Goal: Task Accomplishment & Management: Complete application form

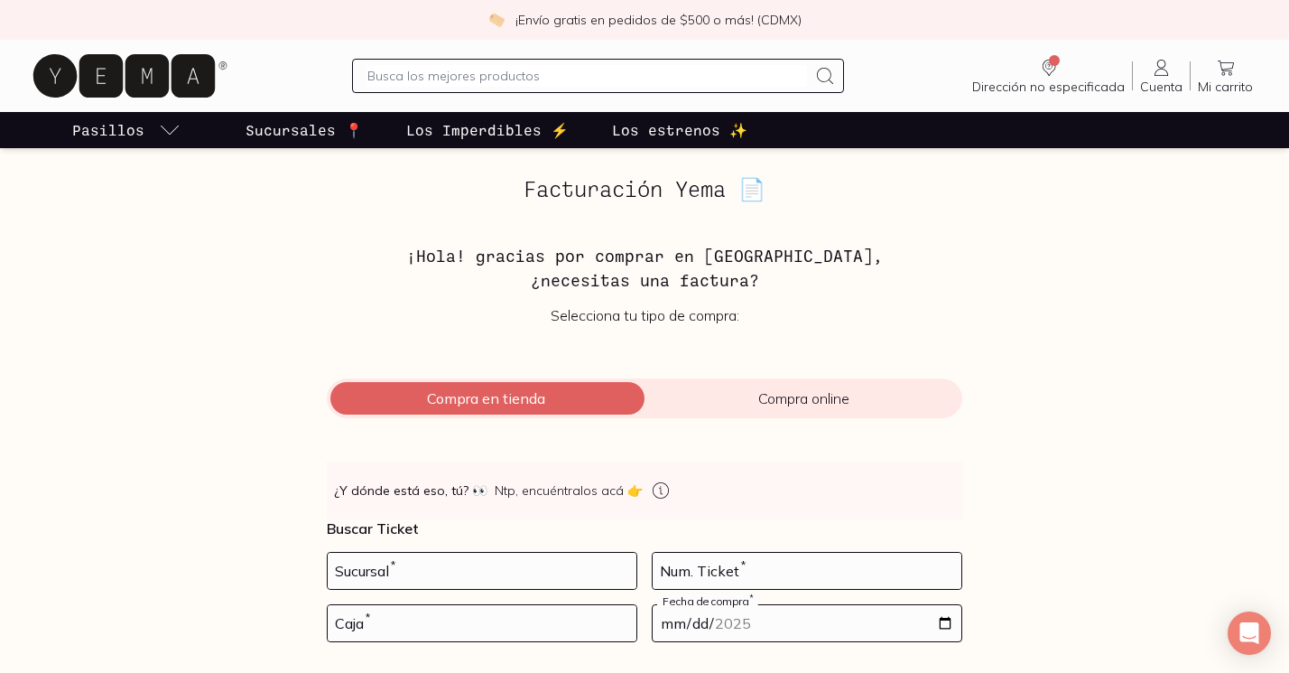
click at [1156, 73] on icon at bounding box center [1162, 68] width 22 height 22
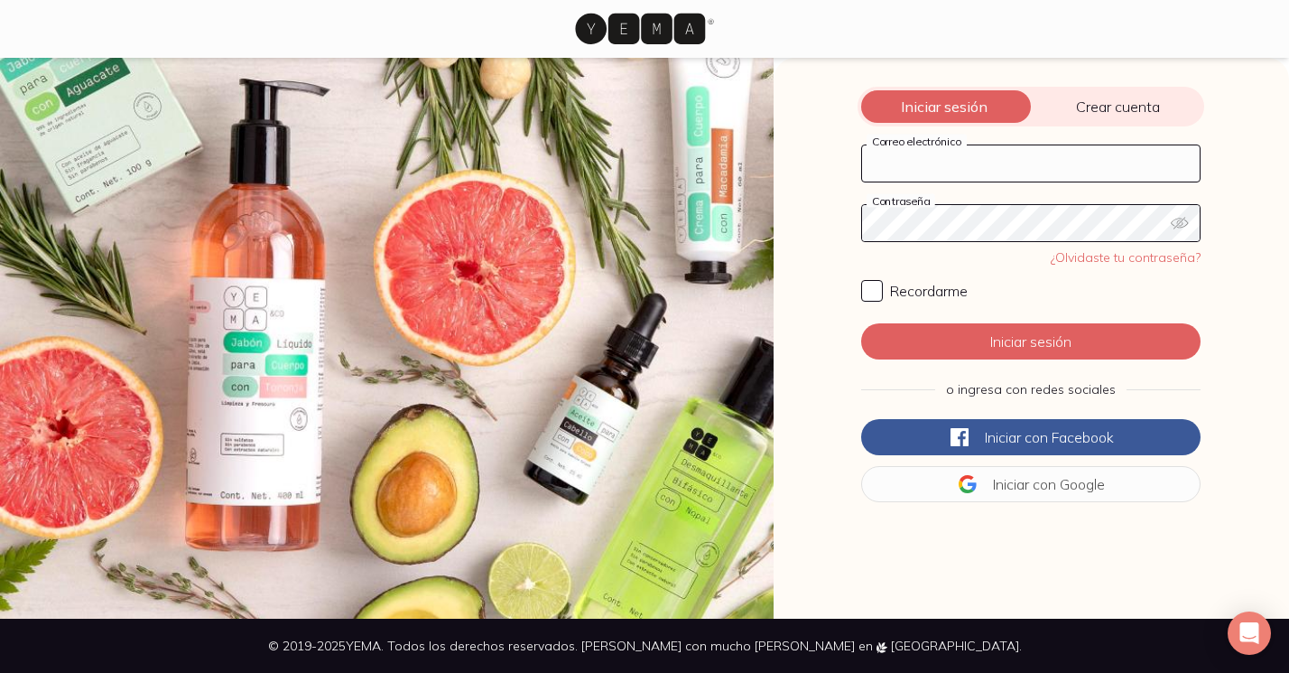
type input "[PERSON_NAME][EMAIL_ADDRESS][PERSON_NAME][PERSON_NAME][DOMAIN_NAME]"
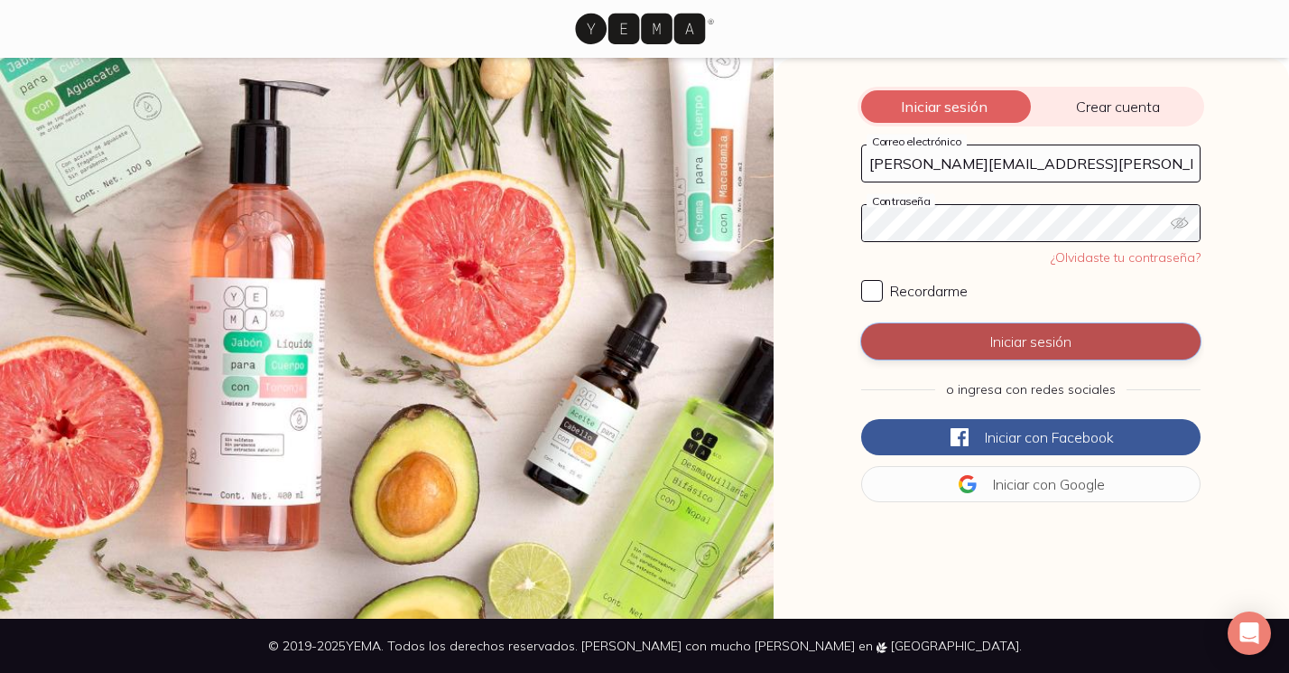
click at [1014, 339] on button "Iniciar sesión" at bounding box center [1031, 341] width 340 height 36
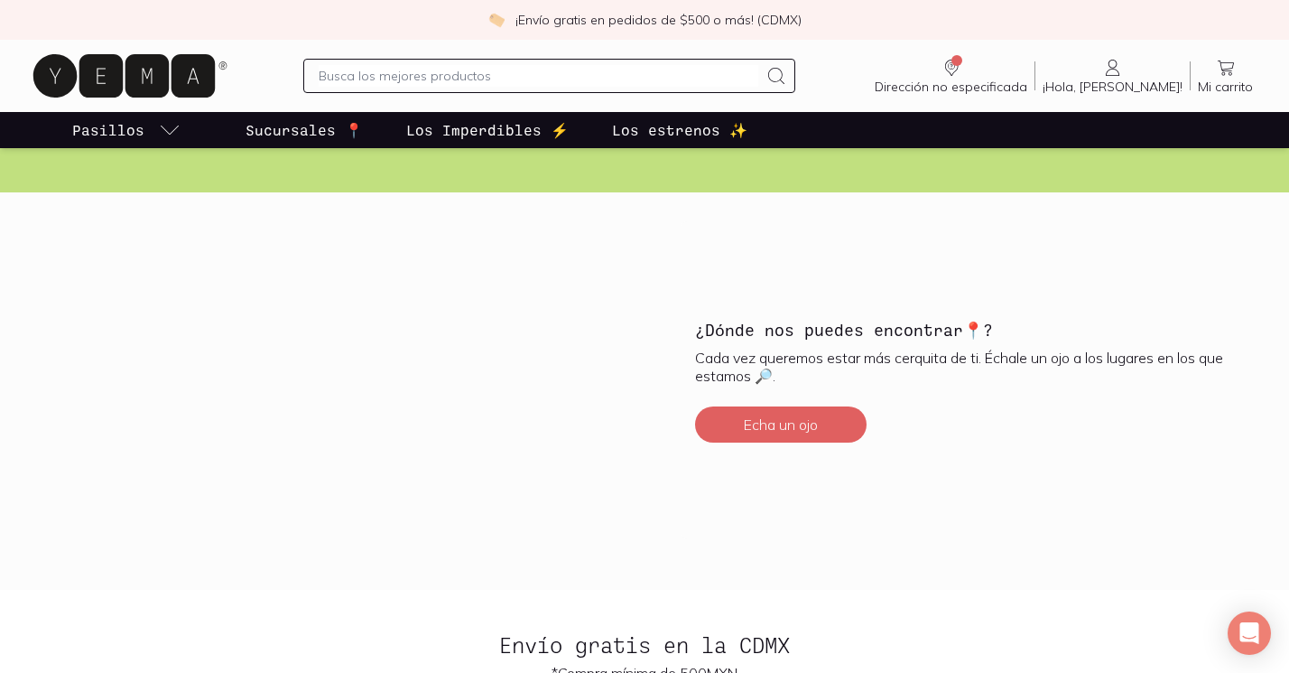
scroll to position [4466, 0]
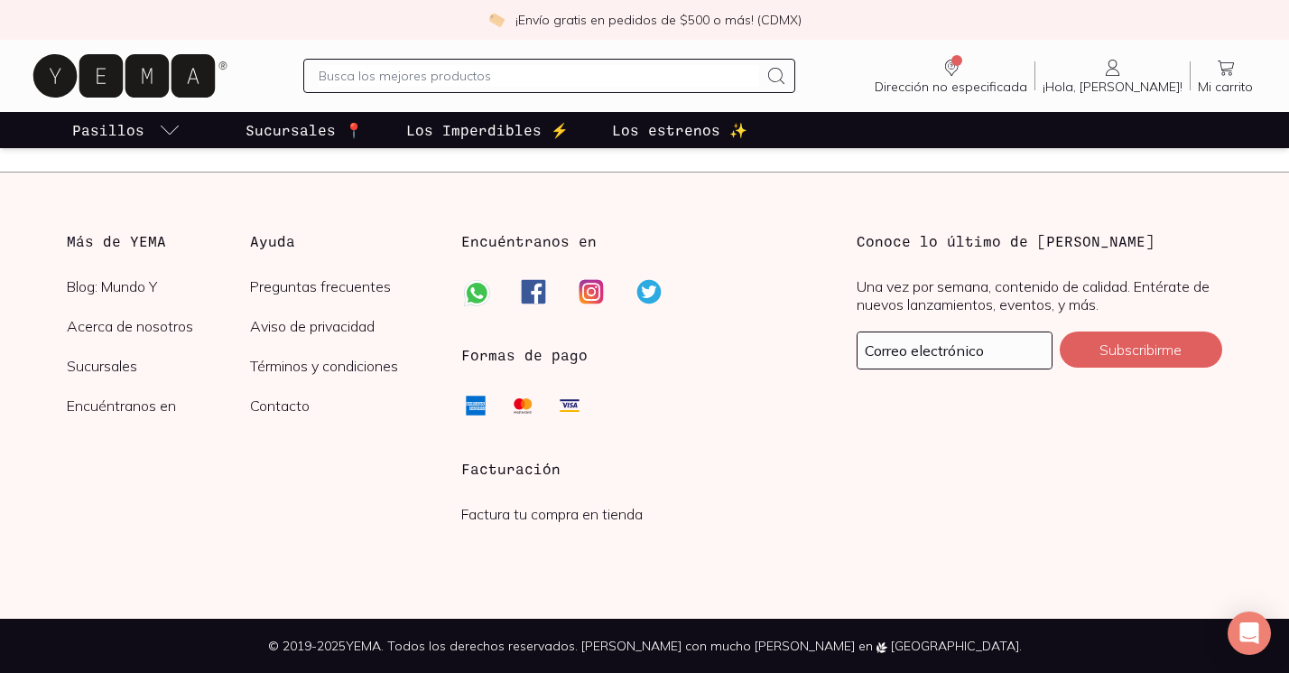
click at [547, 470] on h3 "Facturación" at bounding box center [644, 469] width 366 height 22
click at [572, 513] on link "Factura tu compra en tienda" at bounding box center [552, 514] width 182 height 18
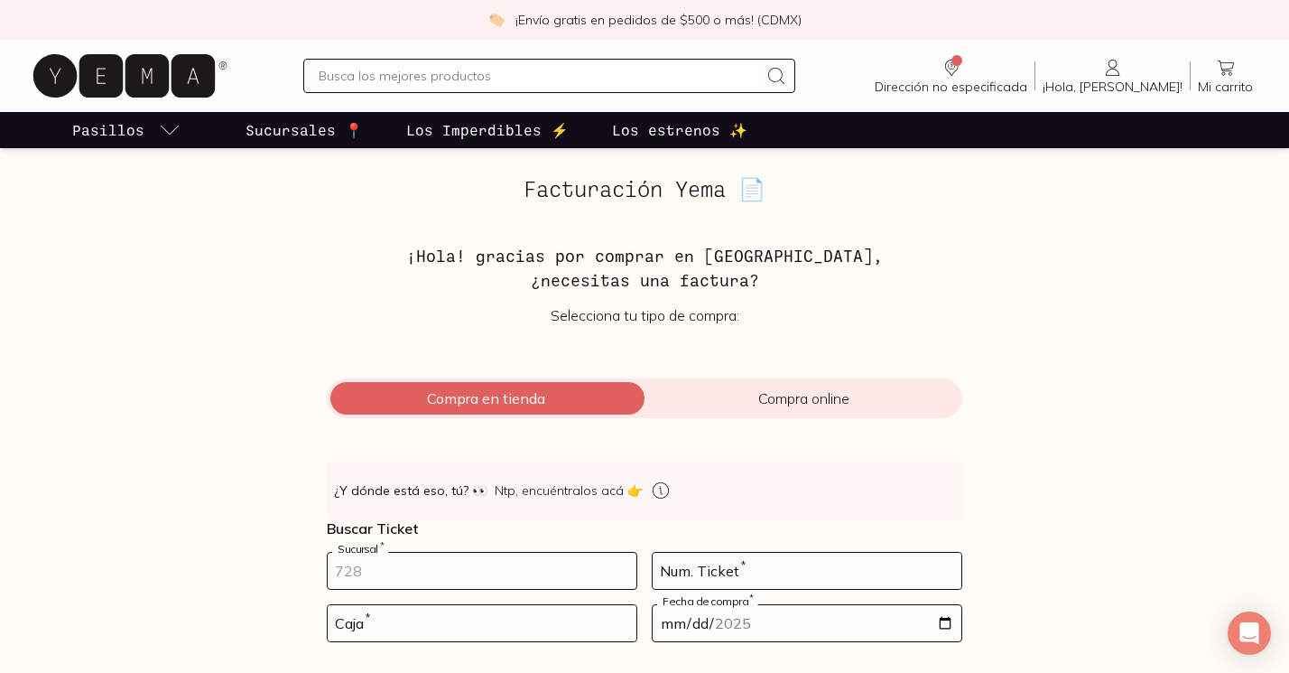
click at [397, 579] on input "number" at bounding box center [482, 571] width 309 height 36
type input "10001"
click at [709, 563] on input "number" at bounding box center [807, 571] width 309 height 36
type input "283"
click at [432, 630] on input "number" at bounding box center [482, 623] width 309 height 36
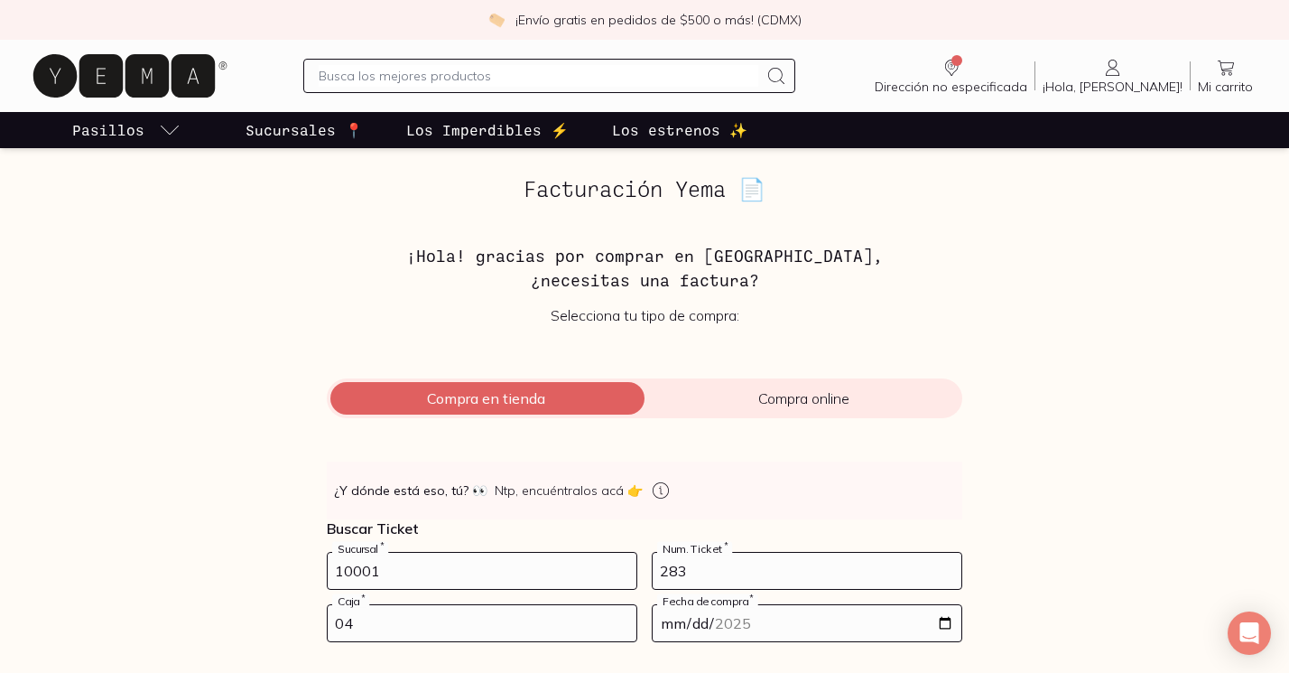
type input "04"
click at [721, 633] on input "date" at bounding box center [807, 623] width 309 height 36
click at [934, 622] on input "date" at bounding box center [807, 623] width 309 height 36
click at [945, 622] on input "date" at bounding box center [807, 623] width 309 height 36
type input "[DATE]"
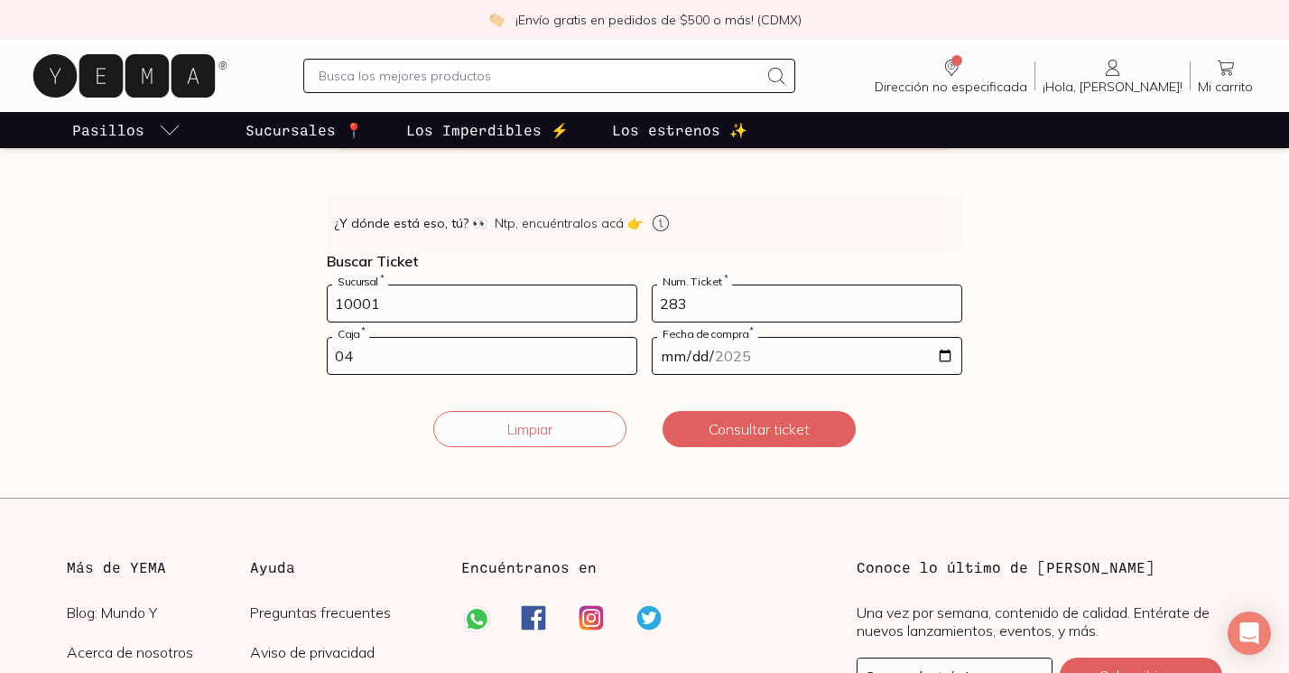
scroll to position [270, 0]
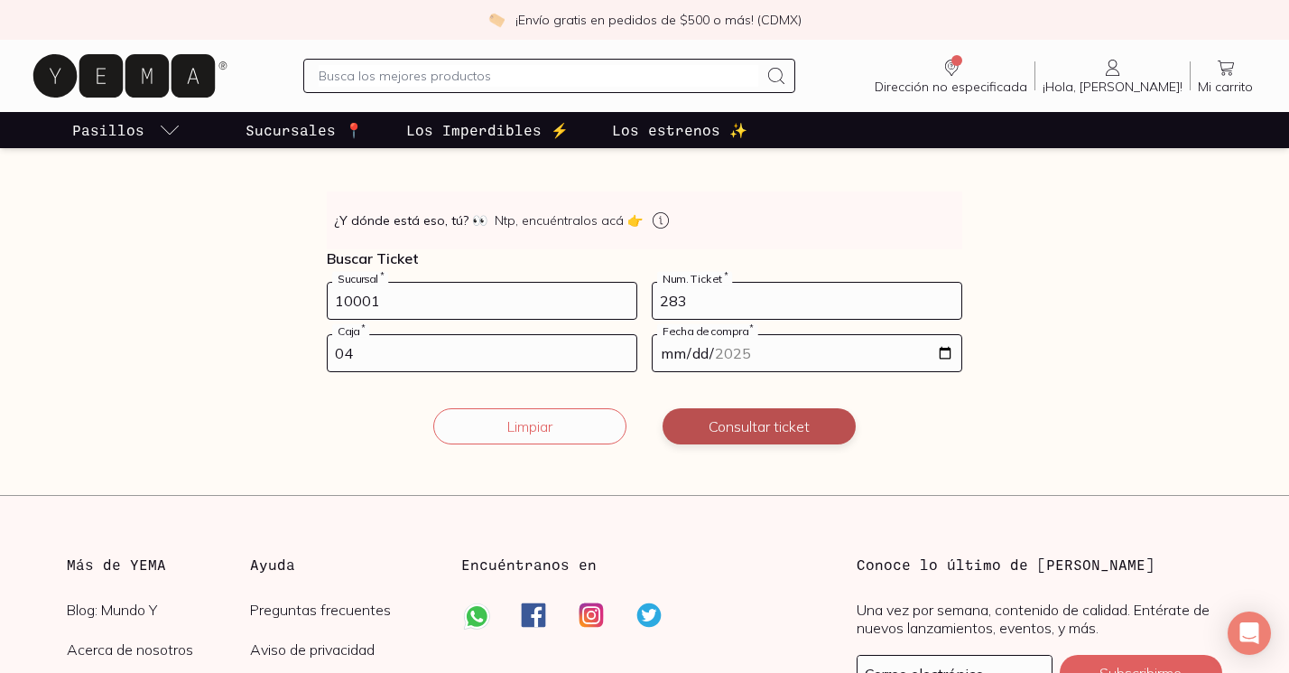
click at [761, 433] on button "Consultar ticket" at bounding box center [759, 426] width 193 height 36
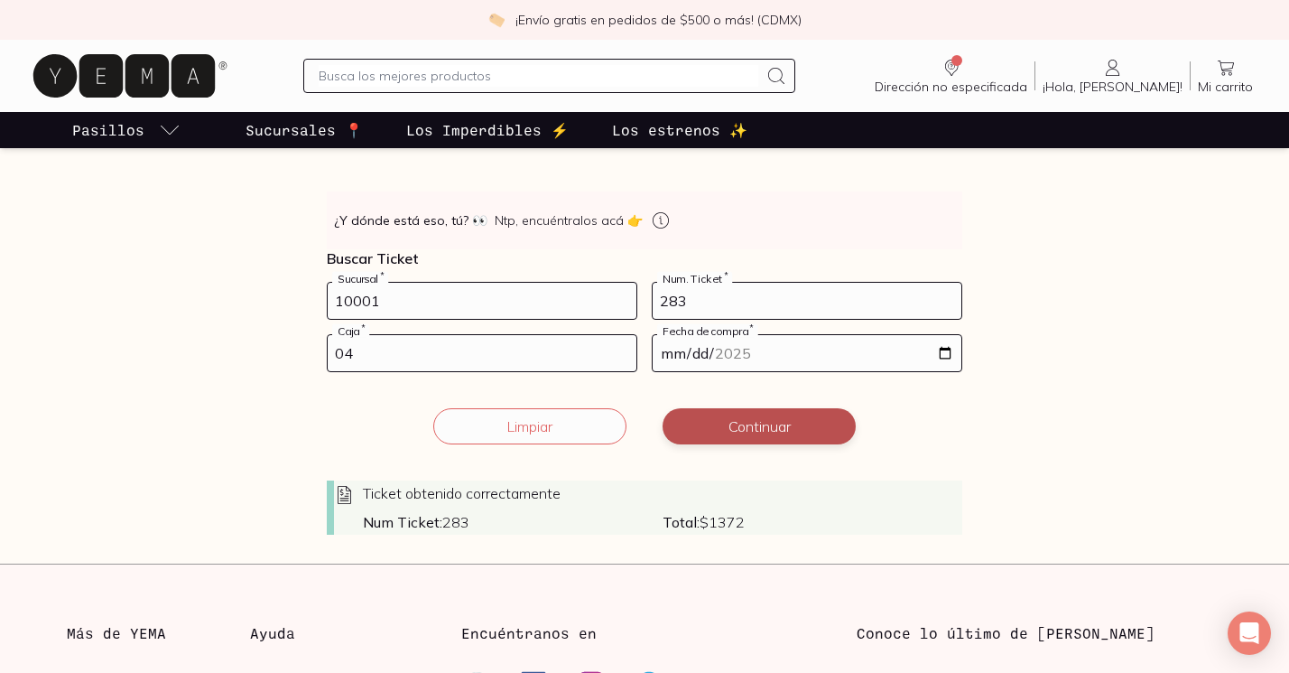
click at [761, 433] on button "Continuar" at bounding box center [759, 426] width 193 height 36
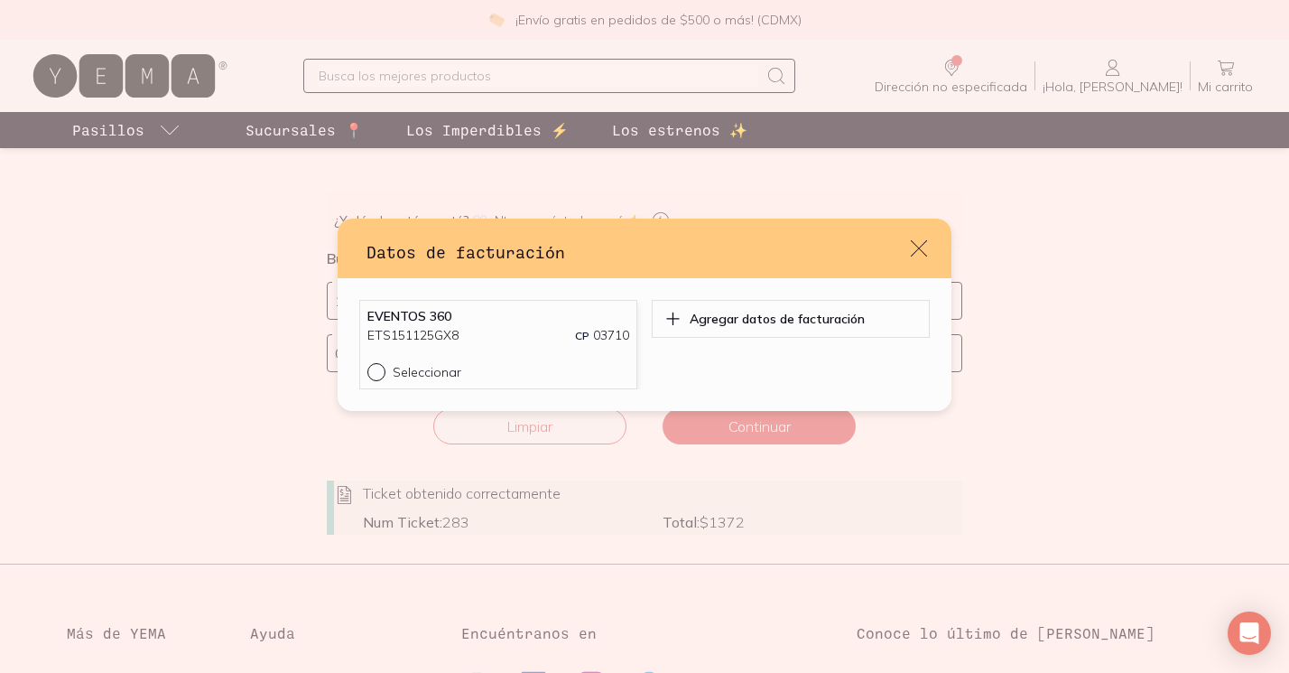
click at [377, 372] on input "Seleccionar" at bounding box center [375, 370] width 14 height 14
radio input "true"
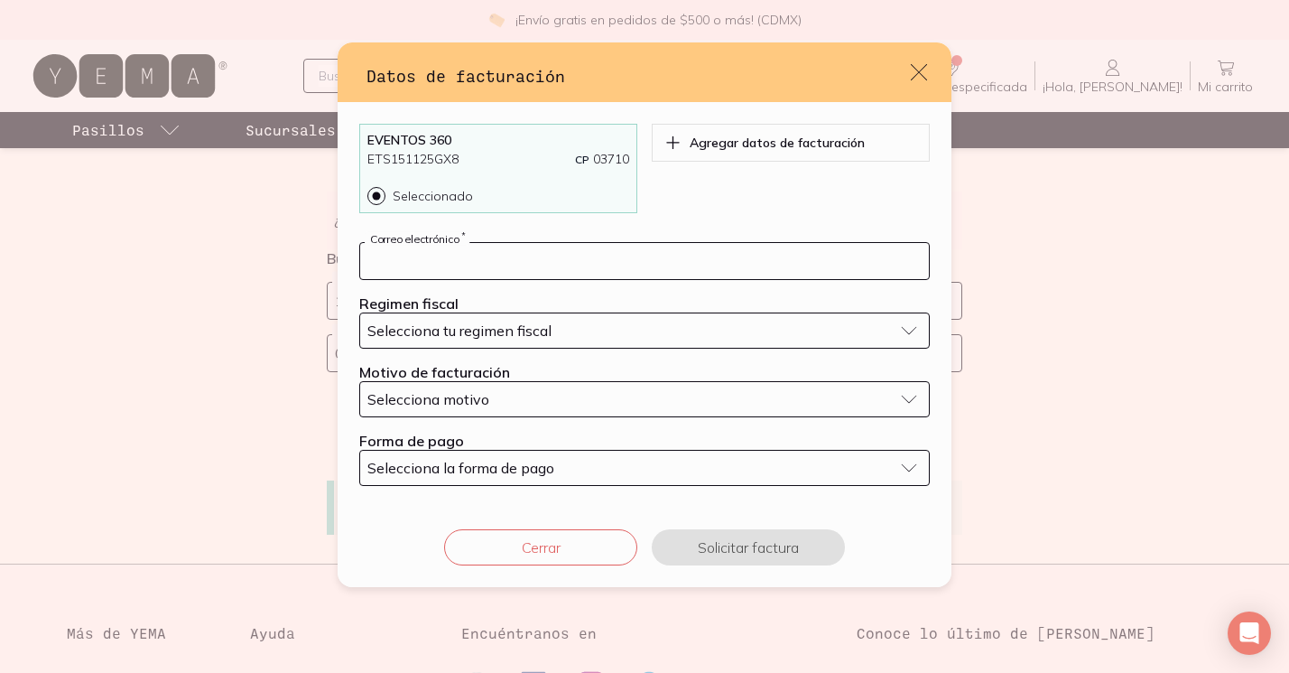
click at [483, 259] on input "default" at bounding box center [644, 261] width 569 height 36
type input "[PERSON_NAME][EMAIL_ADDRESS][PERSON_NAME][PERSON_NAME][DOMAIN_NAME]"
click at [464, 330] on span "Selecciona tu regimen fiscal" at bounding box center [460, 330] width 184 height 18
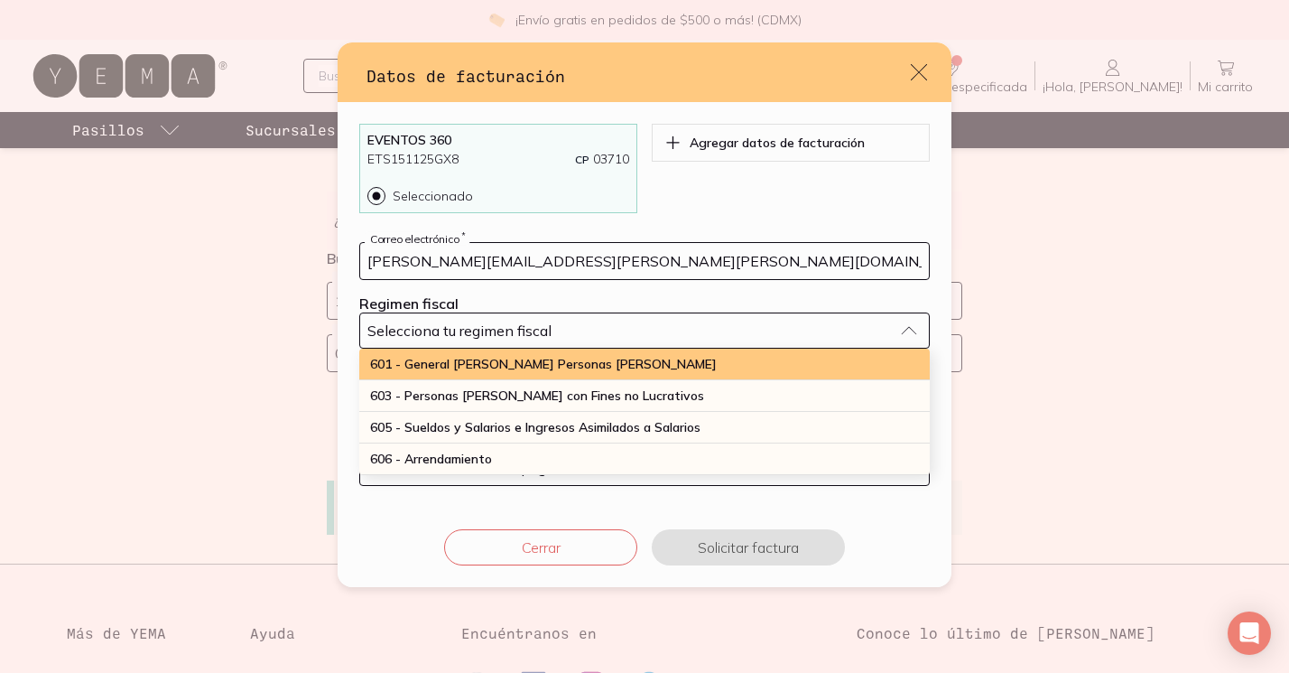
click at [518, 368] on span "601 - General [PERSON_NAME] Personas [PERSON_NAME]" at bounding box center [543, 364] width 347 height 16
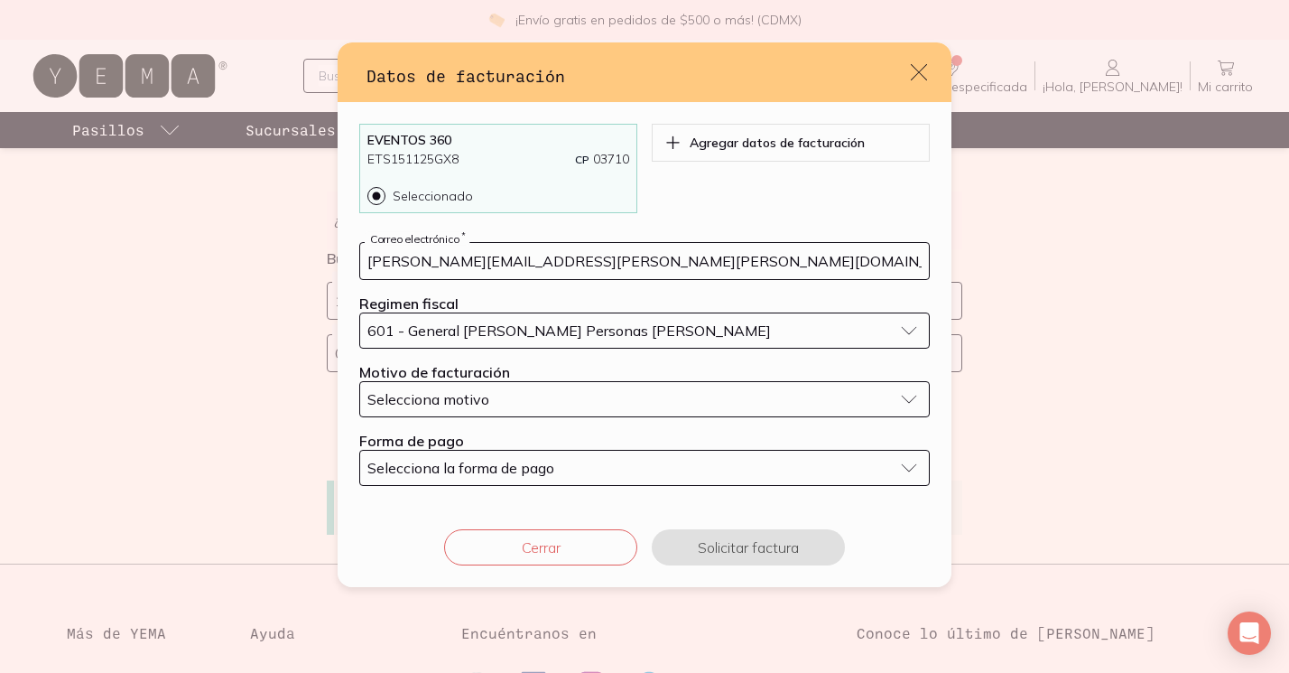
click at [480, 407] on span "Selecciona motivo" at bounding box center [429, 399] width 122 height 18
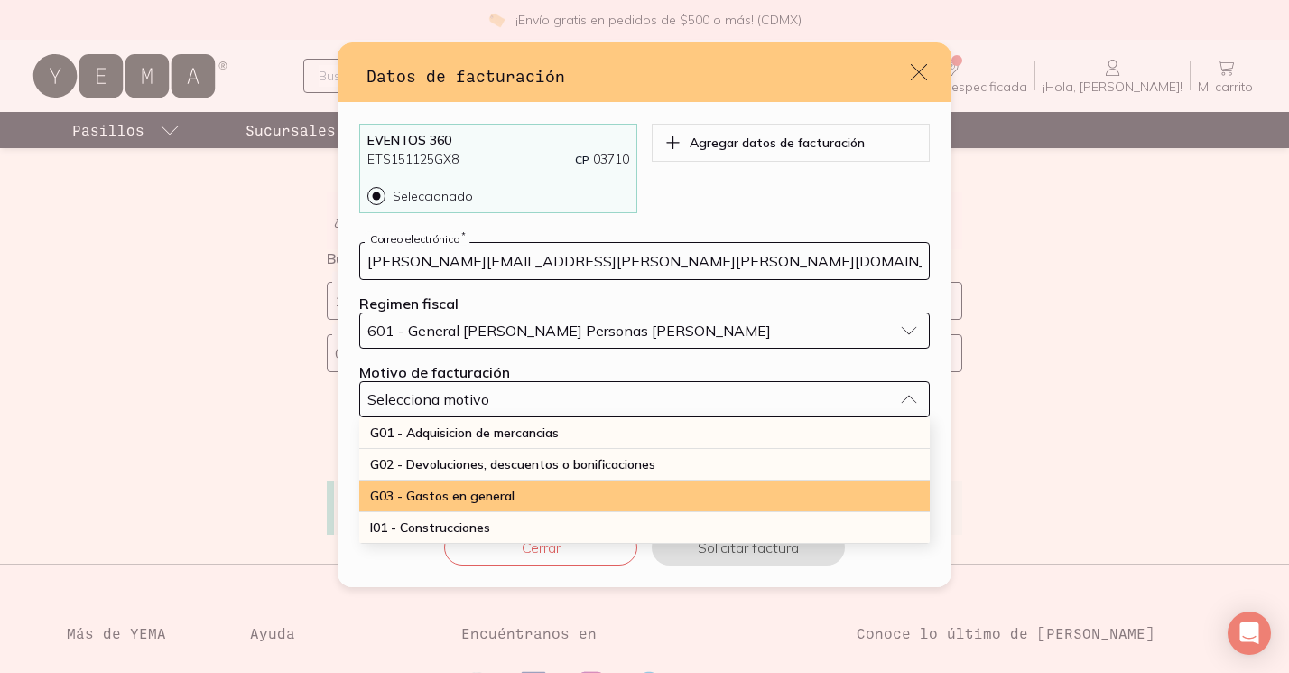
click at [500, 486] on div "G03 - Gastos en general" at bounding box center [644, 496] width 571 height 32
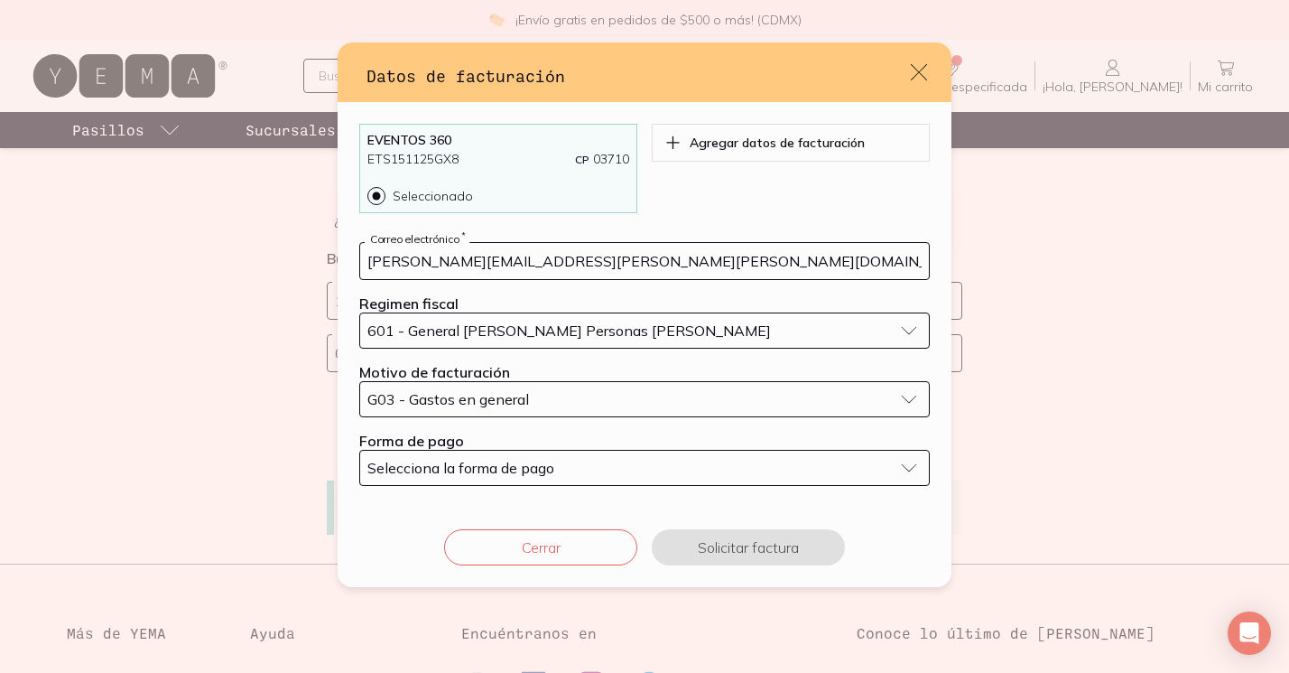
click at [484, 470] on span "Selecciona la forma de pago" at bounding box center [461, 468] width 187 height 18
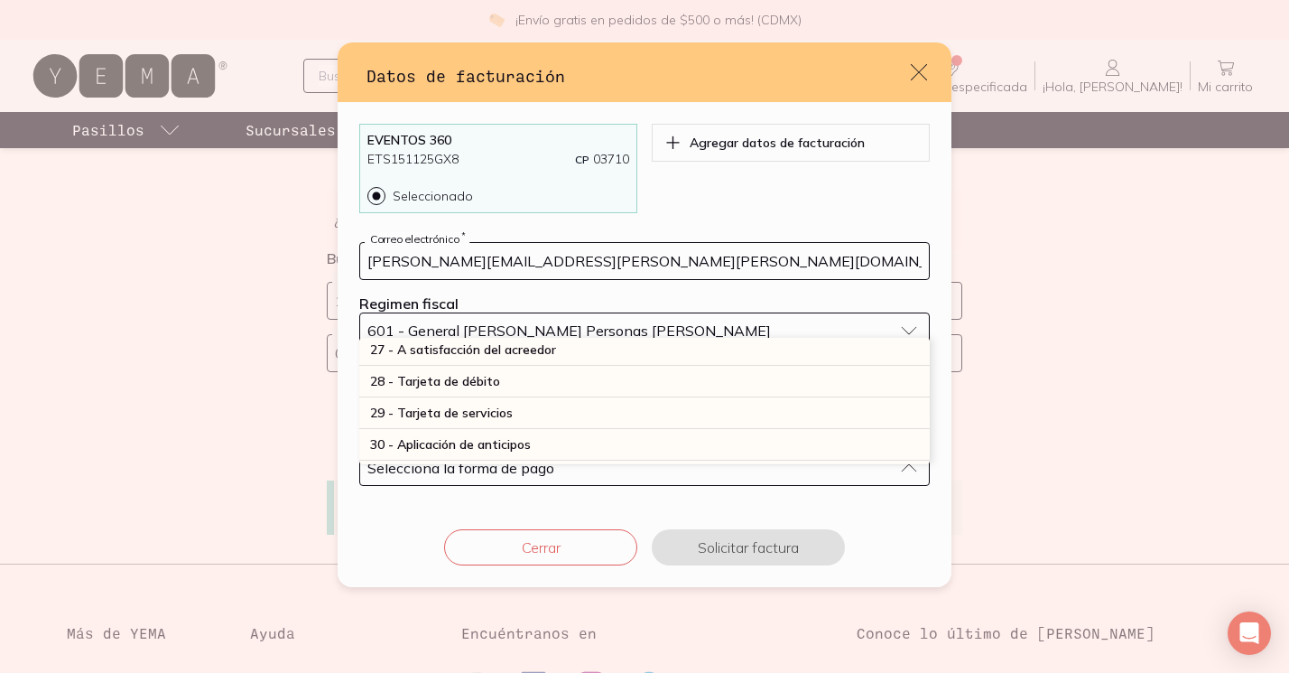
scroll to position [514, 0]
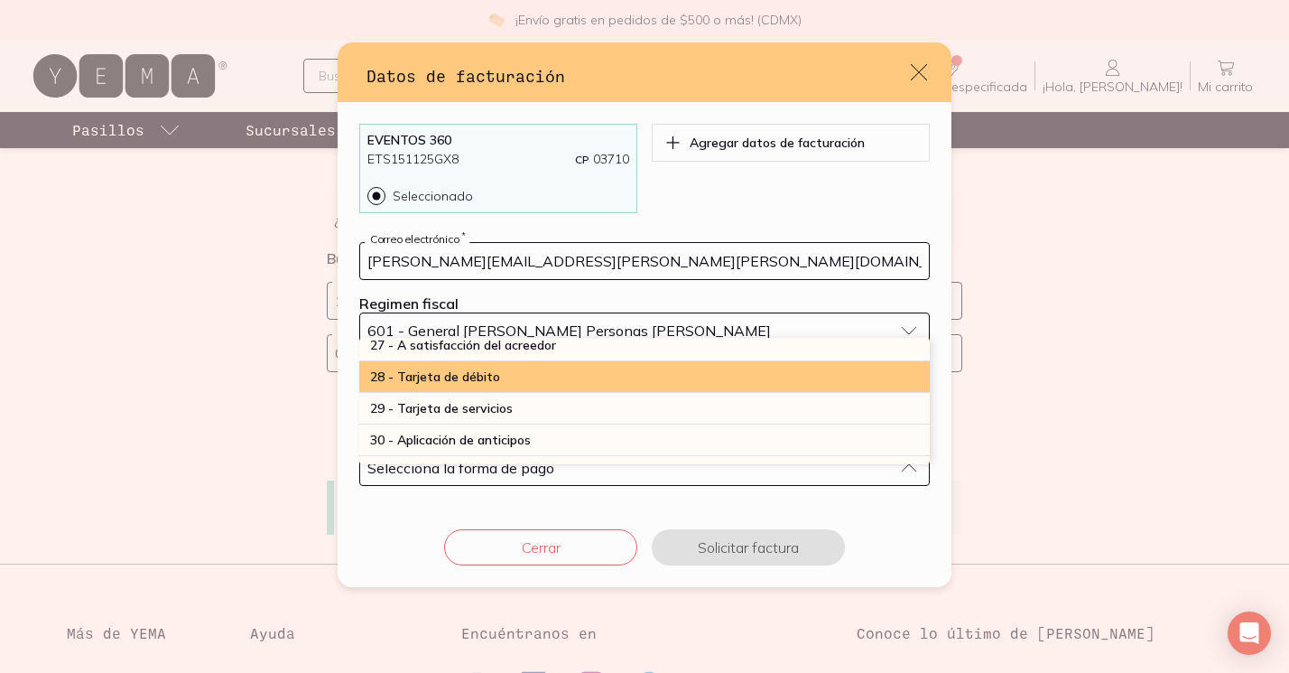
click at [616, 390] on div "28 - Tarjeta de débito" at bounding box center [644, 377] width 571 height 32
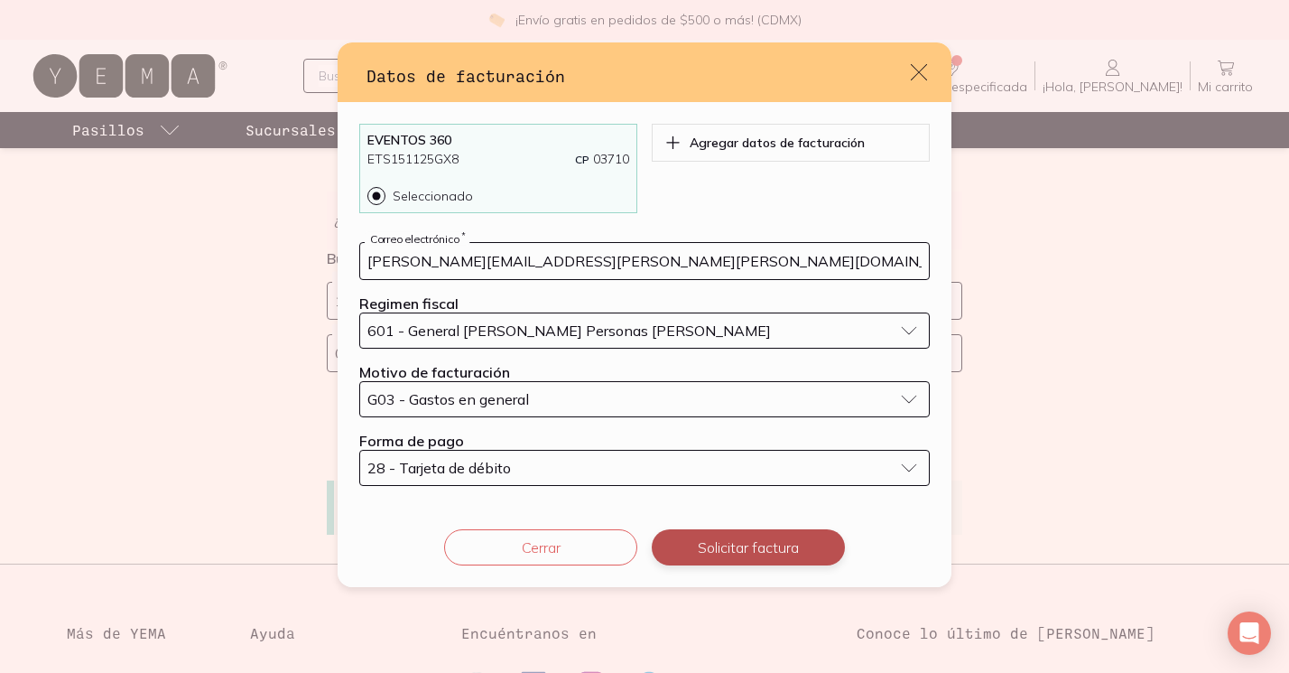
click at [744, 556] on button "Solicitar factura" at bounding box center [748, 547] width 193 height 36
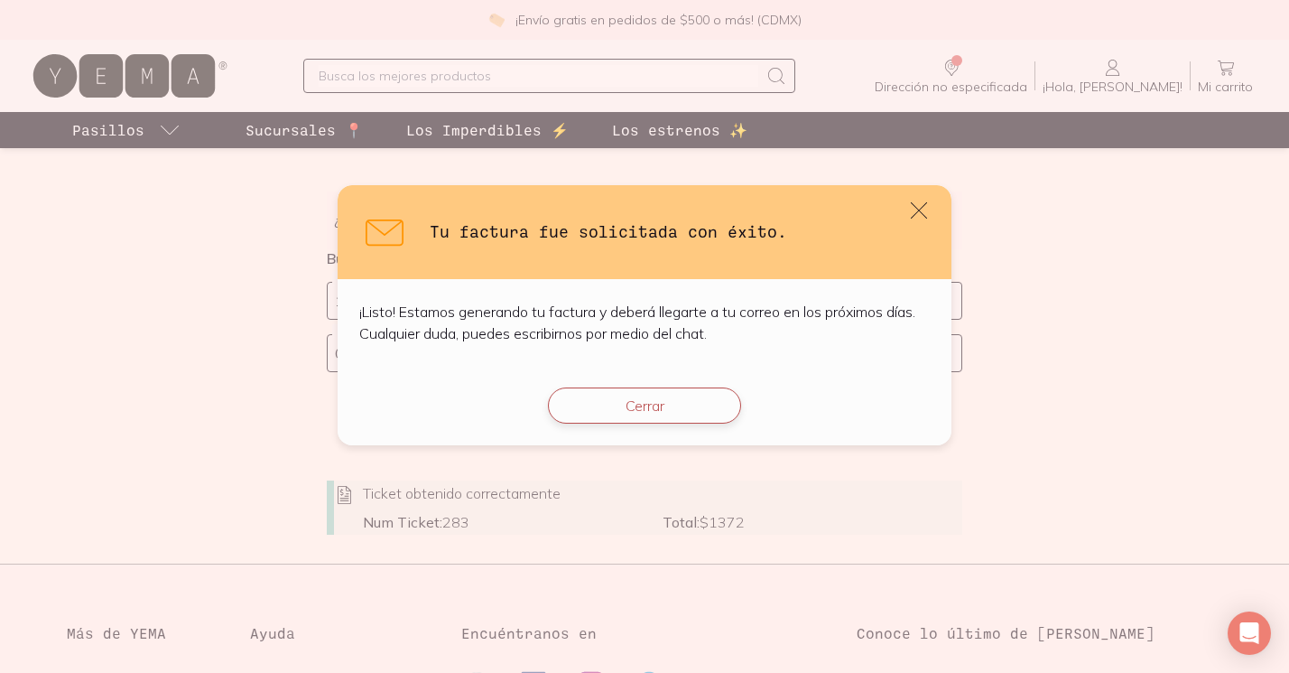
click at [629, 411] on button "Cerrar" at bounding box center [644, 405] width 193 height 36
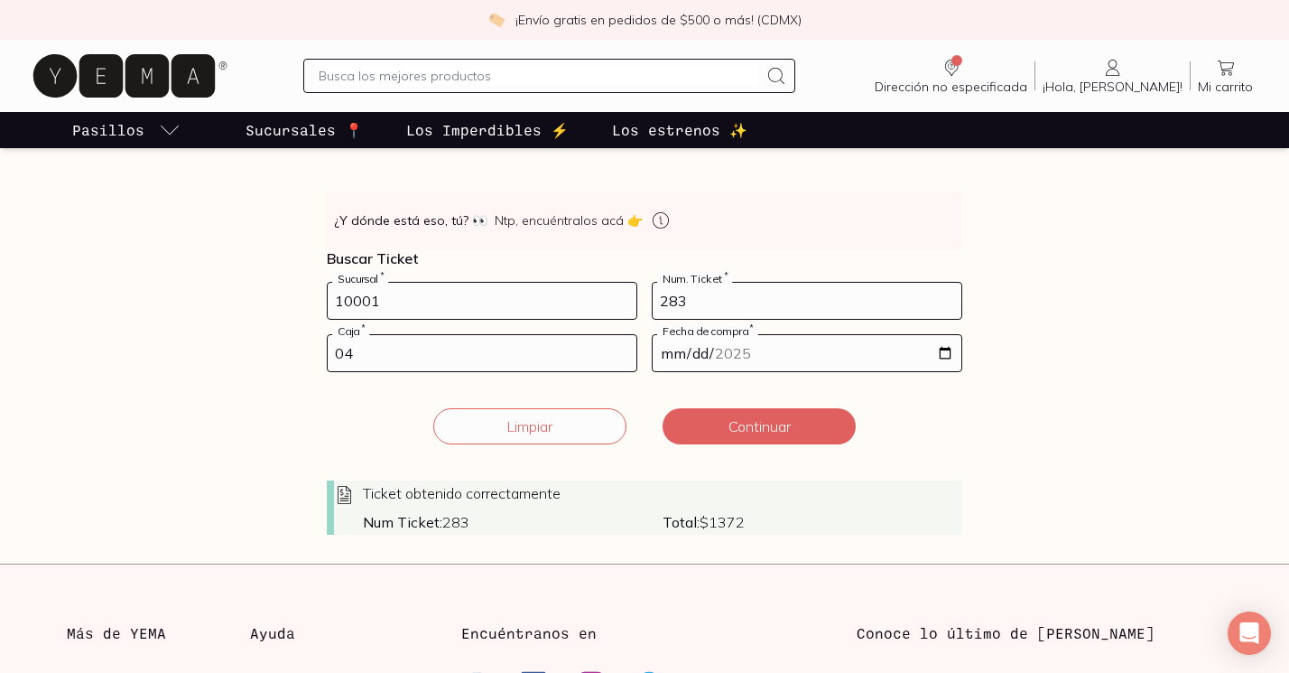
click at [709, 294] on input "283" at bounding box center [807, 301] width 309 height 36
type input "280"
click at [373, 363] on input "04" at bounding box center [482, 353] width 309 height 36
type input "01"
click at [783, 431] on button "Continuar" at bounding box center [759, 426] width 193 height 36
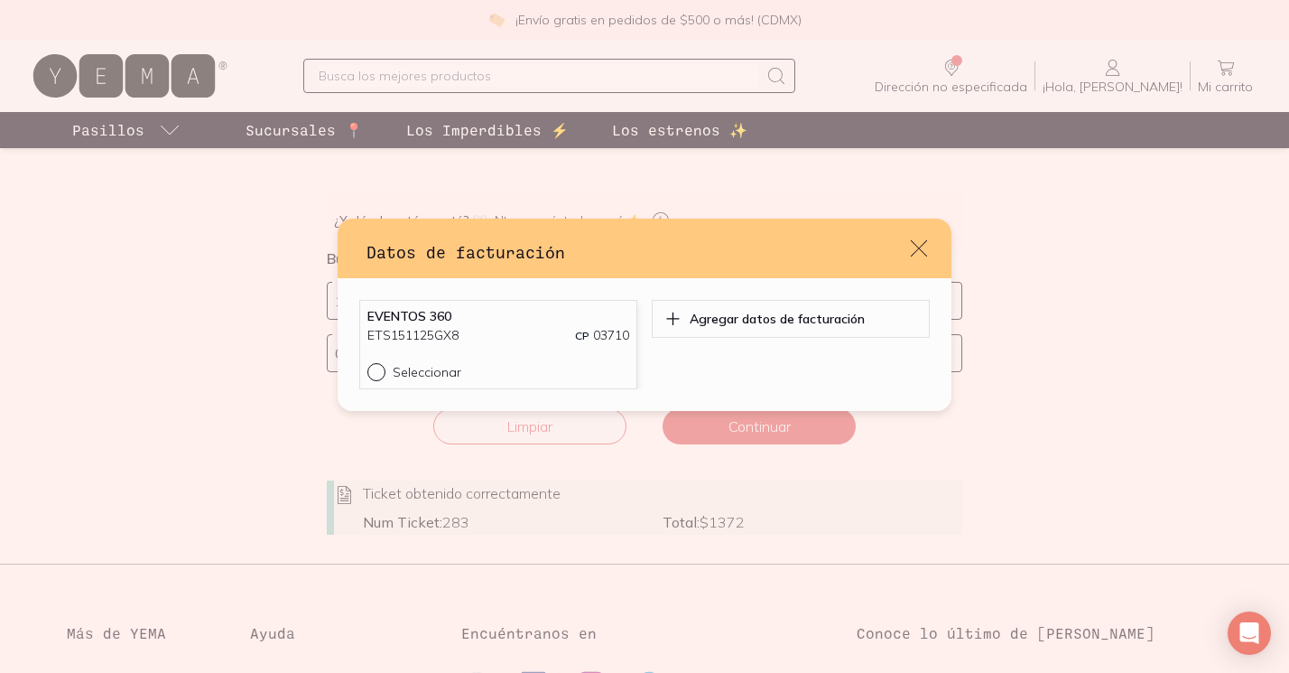
click at [381, 370] on input "Seleccionar" at bounding box center [375, 370] width 14 height 14
radio input "true"
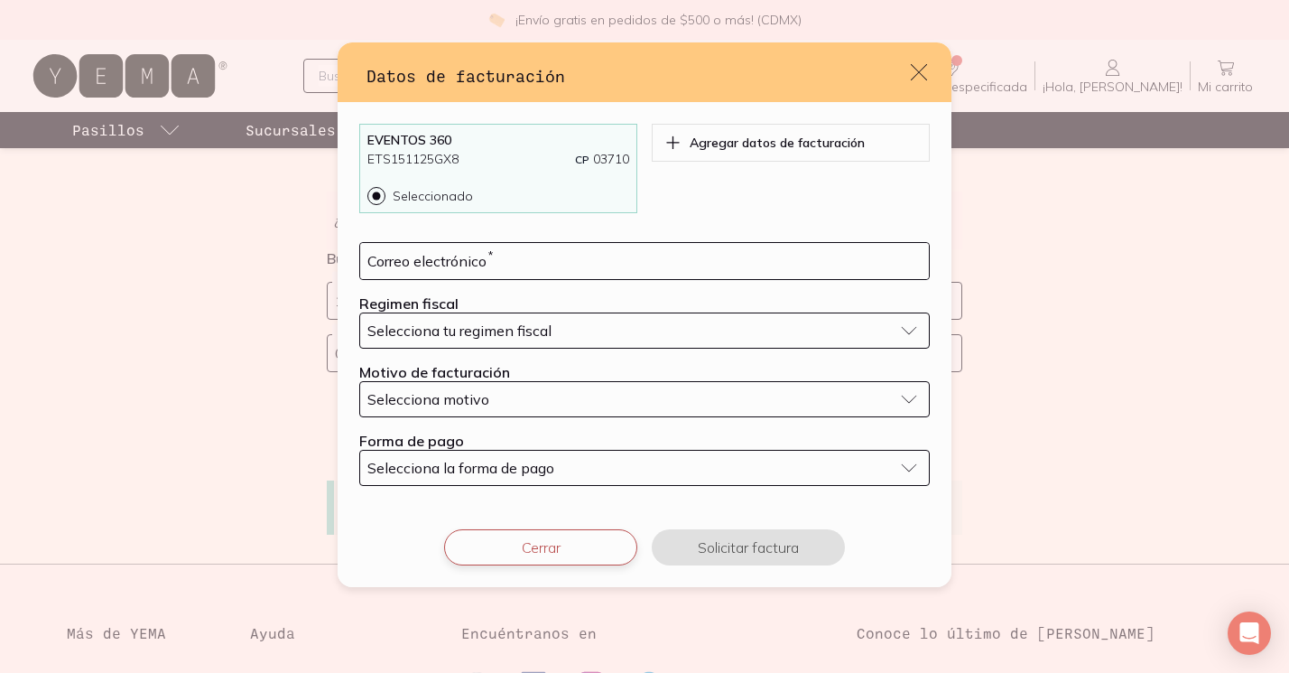
click at [584, 543] on button "Cerrar" at bounding box center [540, 547] width 193 height 36
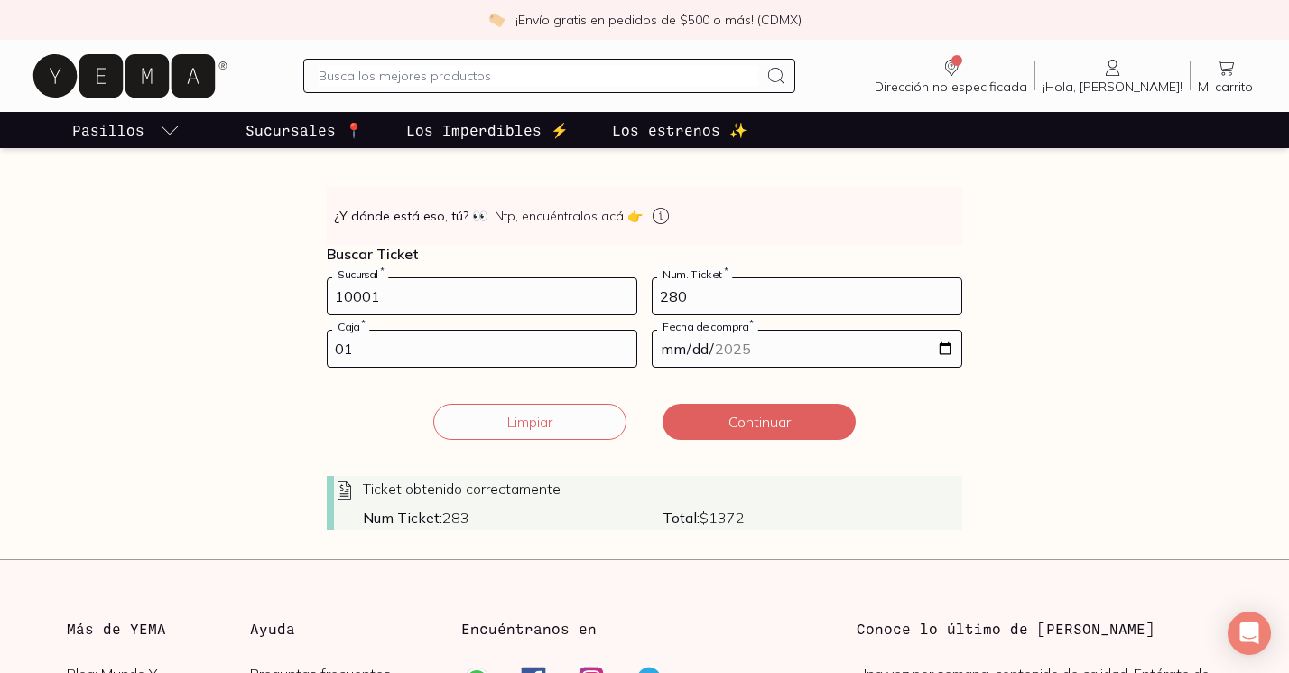
scroll to position [325, 0]
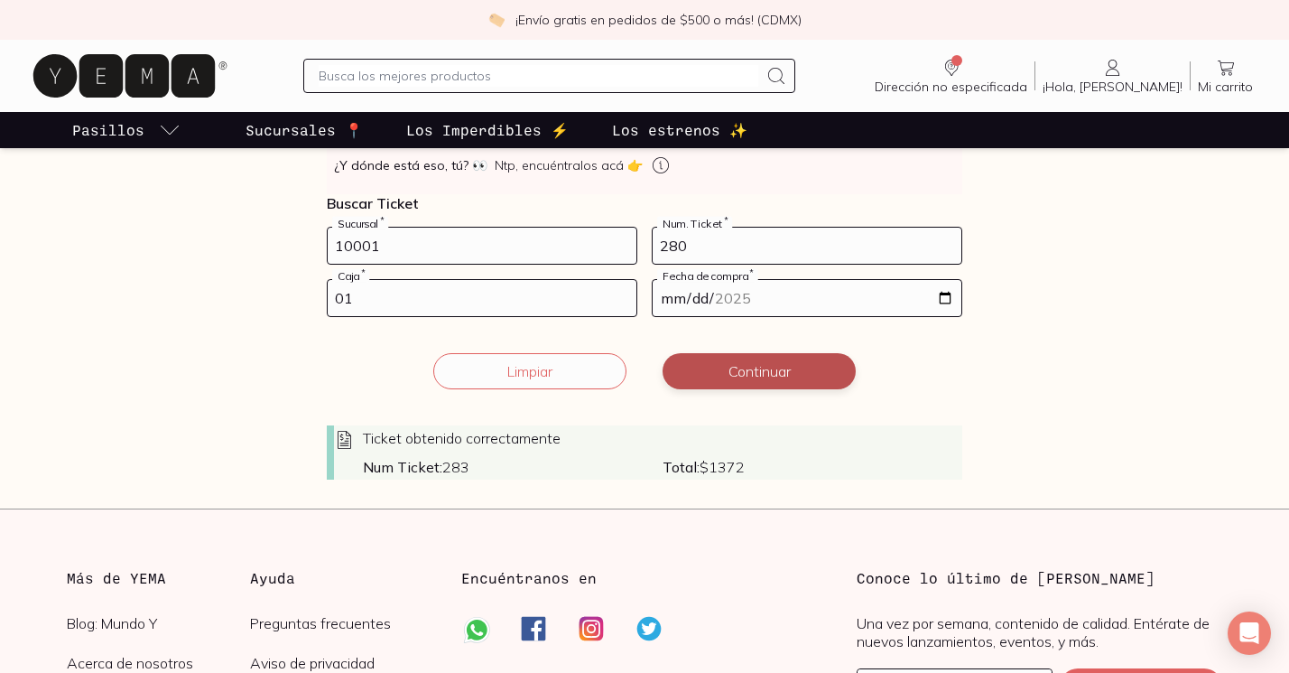
click at [728, 363] on button "Continuar" at bounding box center [759, 371] width 193 height 36
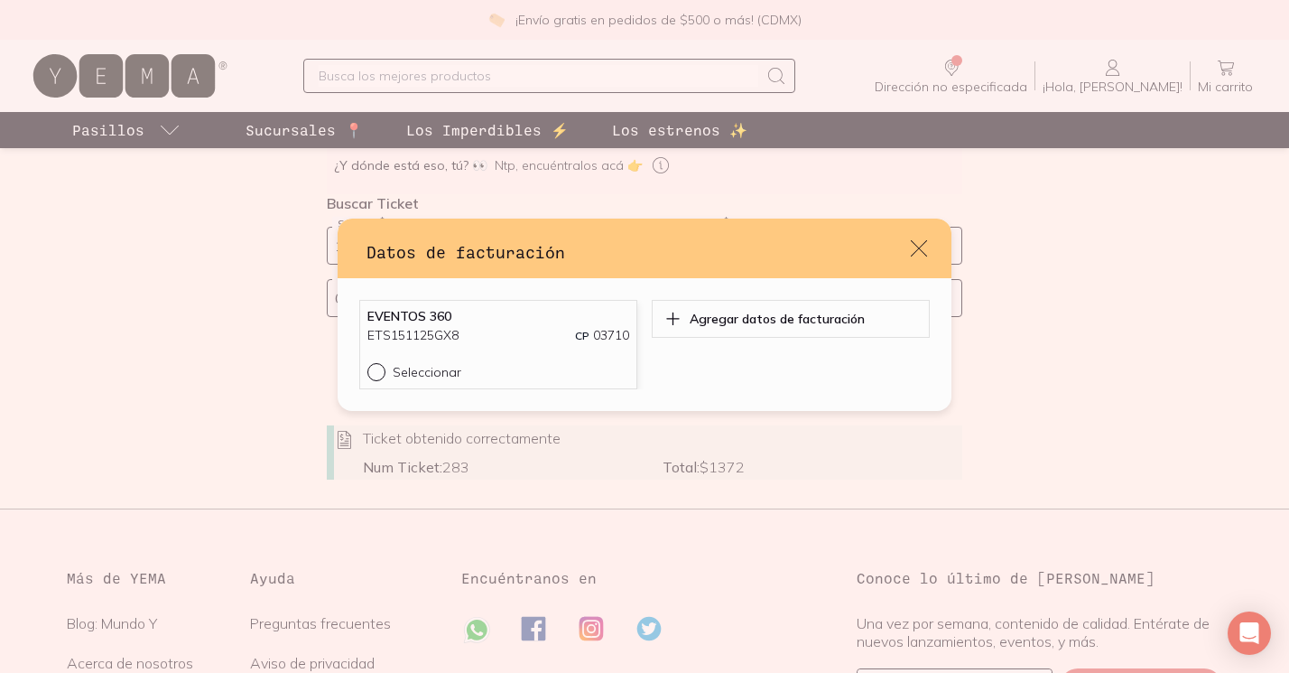
click at [386, 377] on div "default" at bounding box center [380, 372] width 25 height 18
click at [382, 377] on input "Seleccionar" at bounding box center [375, 370] width 14 height 14
radio input "true"
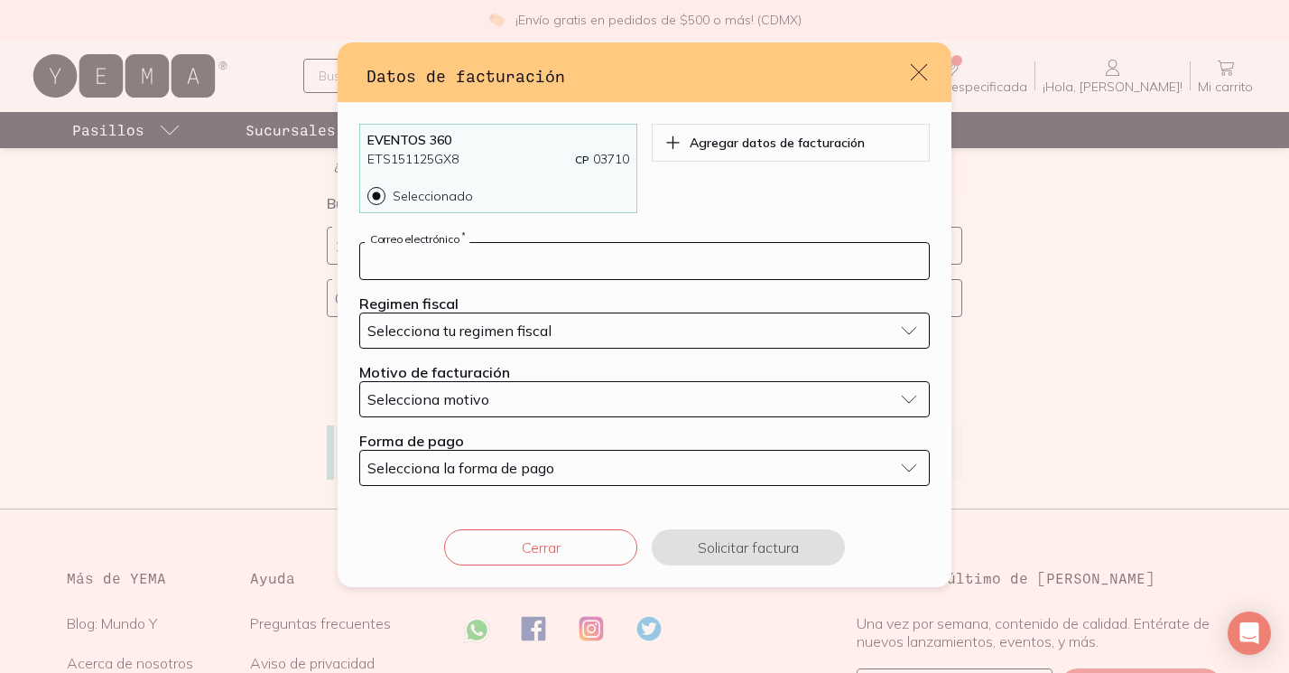
click at [444, 275] on input "default" at bounding box center [644, 261] width 569 height 36
type input "[PERSON_NAME][EMAIL_ADDRESS][PERSON_NAME][PERSON_NAME][DOMAIN_NAME]"
click at [463, 329] on span "Selecciona tu regimen fiscal" at bounding box center [460, 330] width 184 height 18
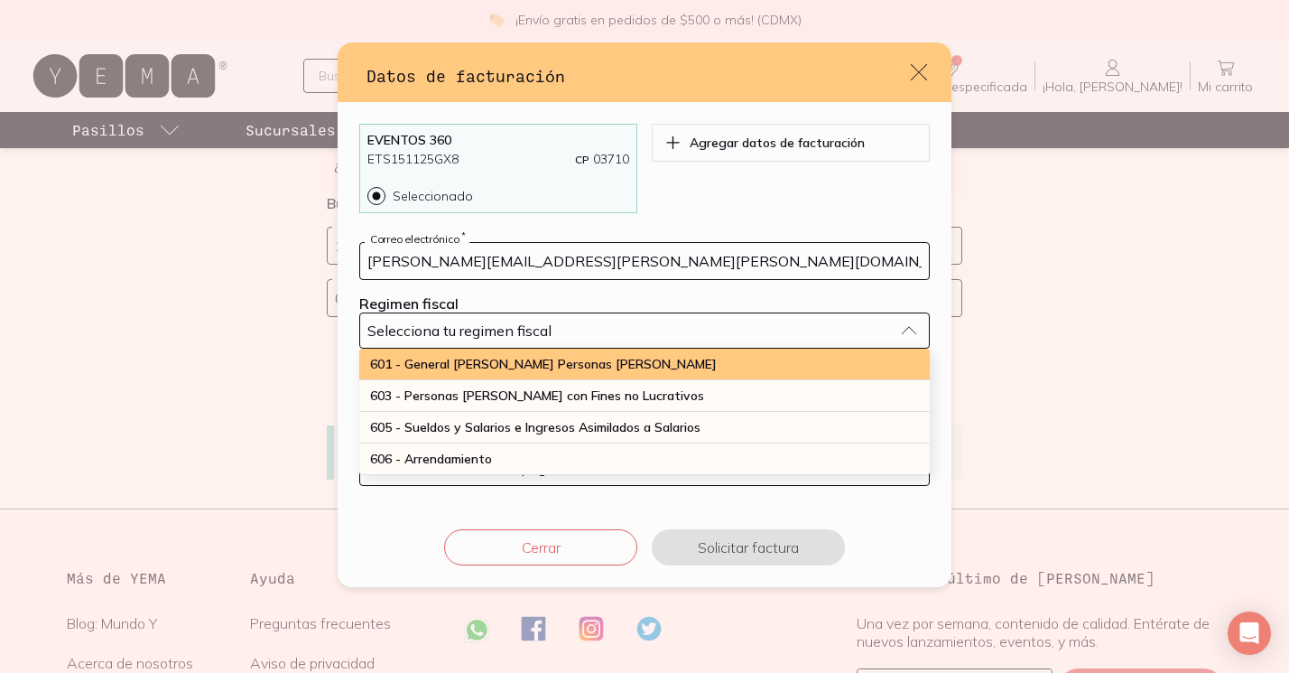
click at [459, 349] on div "601 - General [PERSON_NAME] Personas [PERSON_NAME]" at bounding box center [644, 365] width 571 height 32
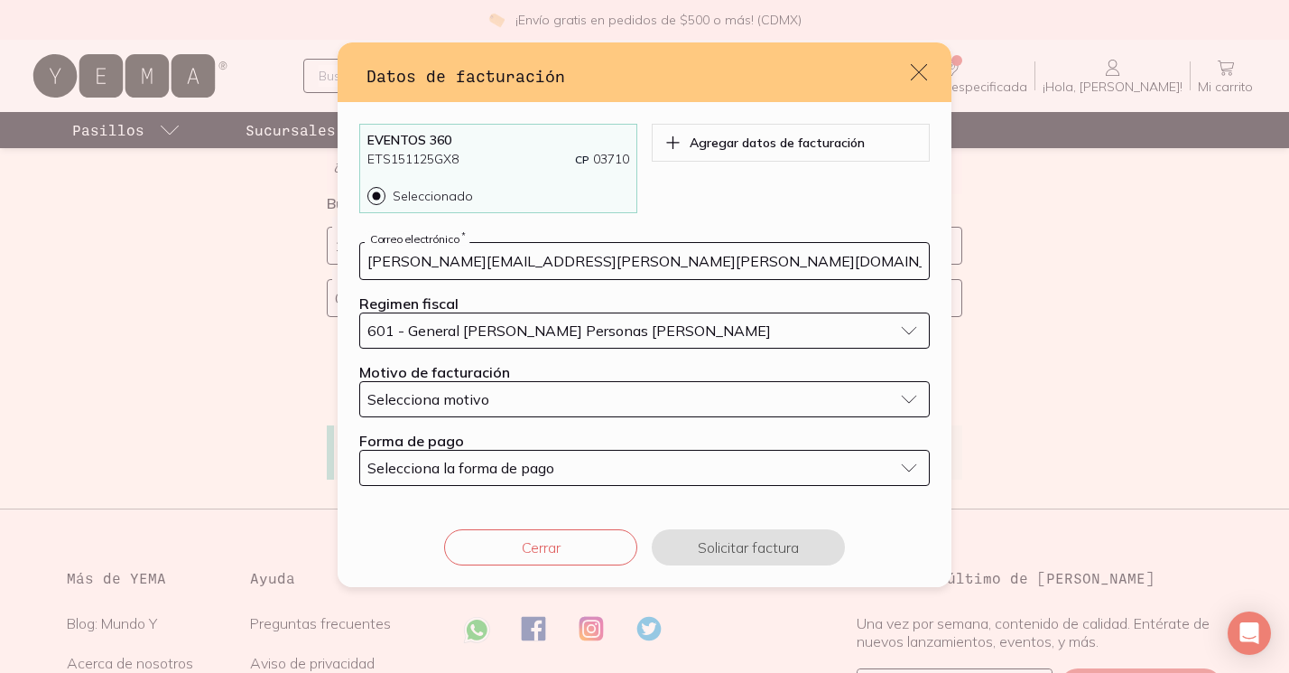
click at [426, 394] on span "Selecciona motivo" at bounding box center [429, 399] width 122 height 18
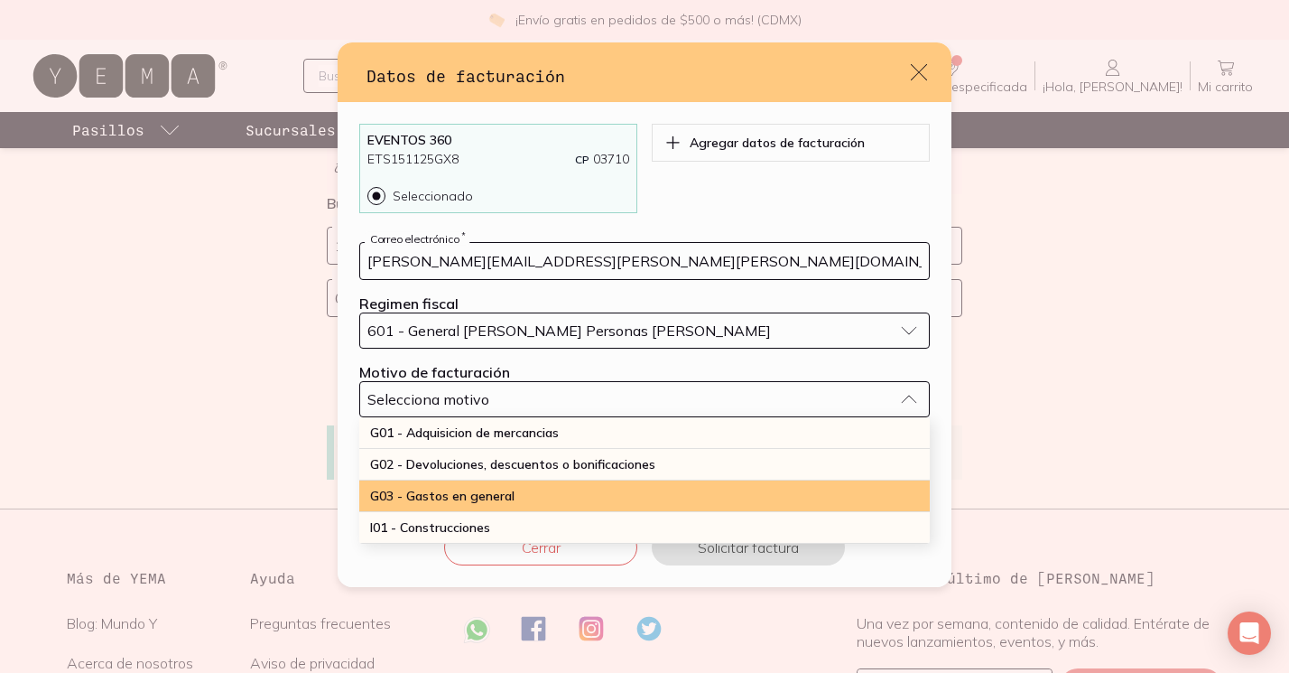
click at [461, 489] on span "G03 - Gastos en general" at bounding box center [442, 496] width 144 height 16
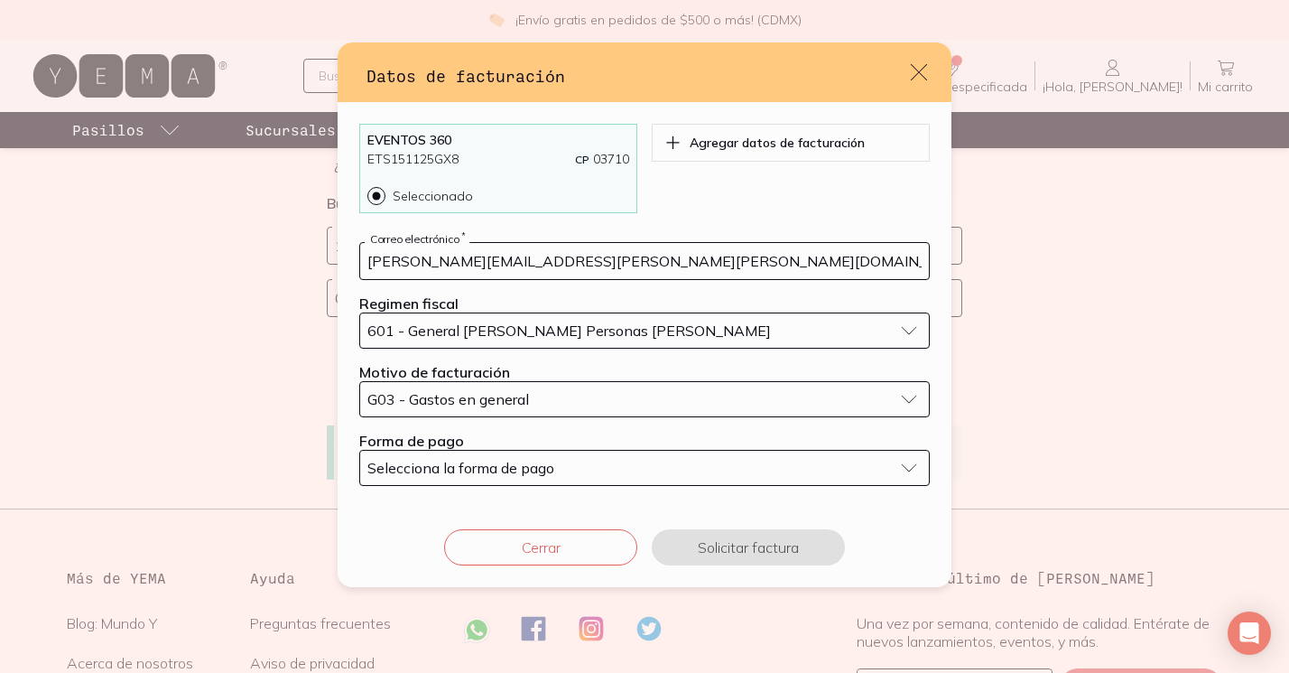
click at [446, 470] on span "Selecciona la forma de pago" at bounding box center [461, 468] width 187 height 18
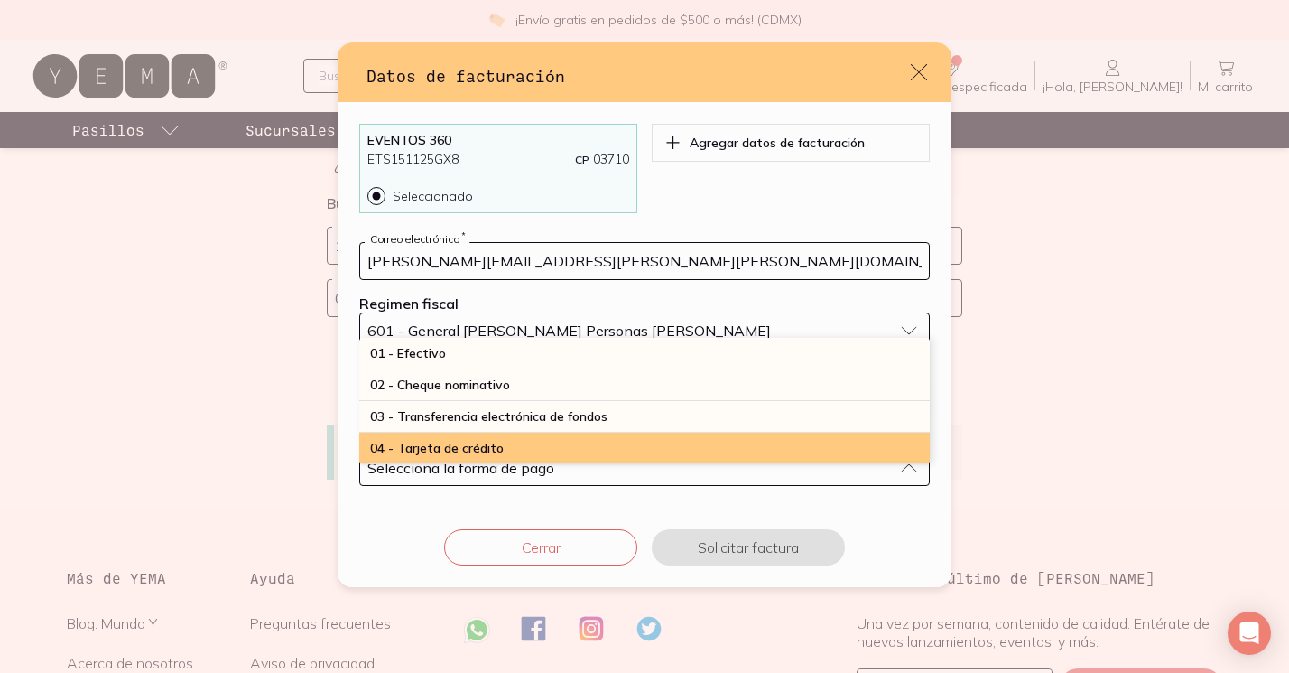
click at [449, 445] on span "04 - Tarjeta de crédito" at bounding box center [437, 448] width 134 height 16
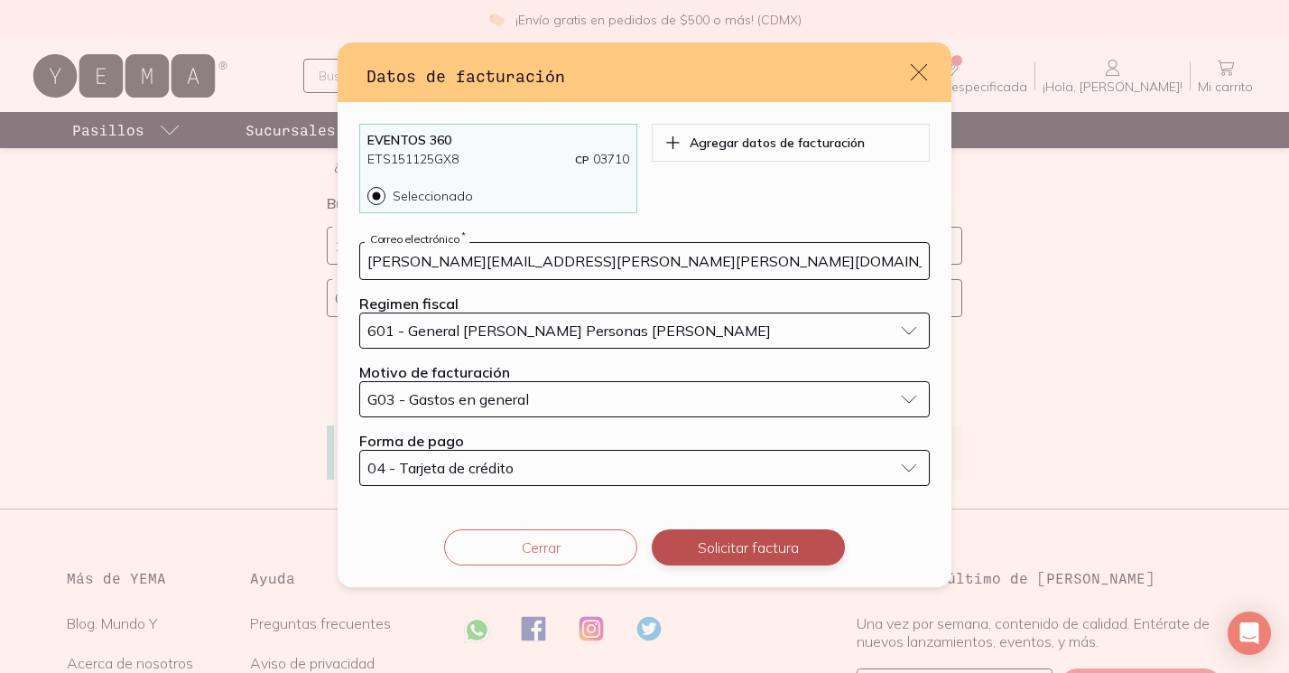
click at [703, 556] on button "Solicitar factura" at bounding box center [748, 547] width 193 height 36
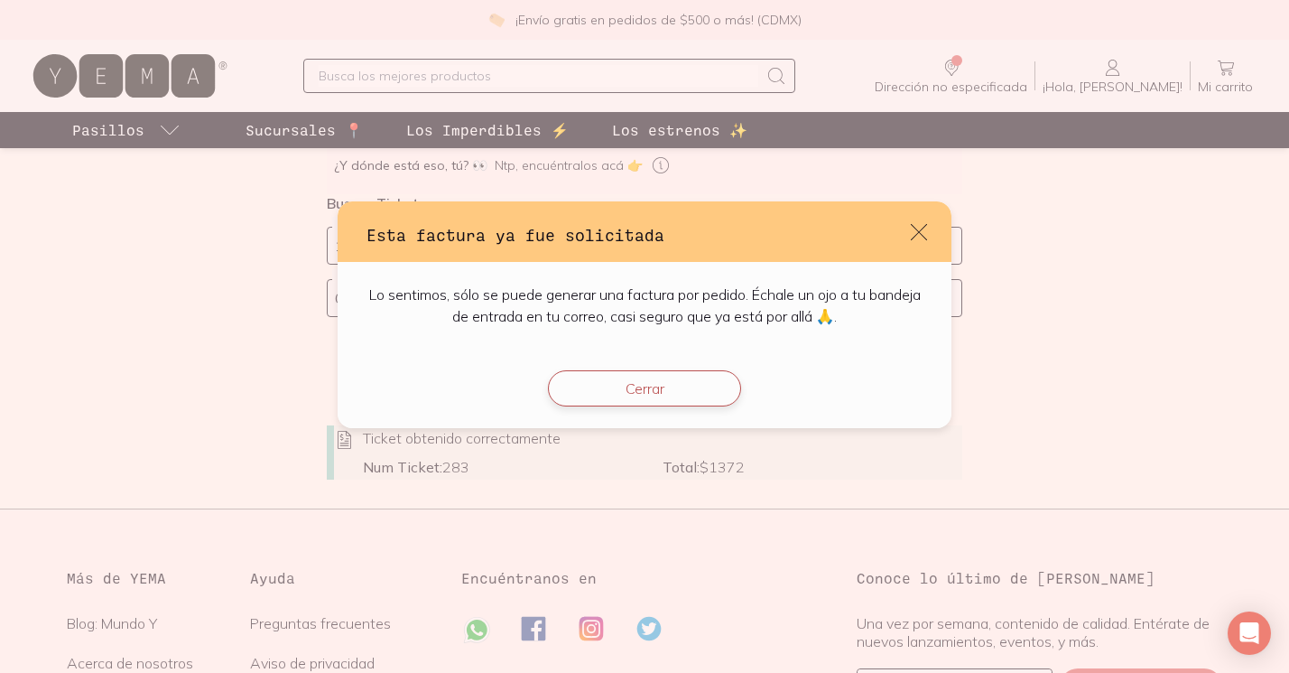
click at [704, 390] on button "Cerrar" at bounding box center [644, 388] width 193 height 36
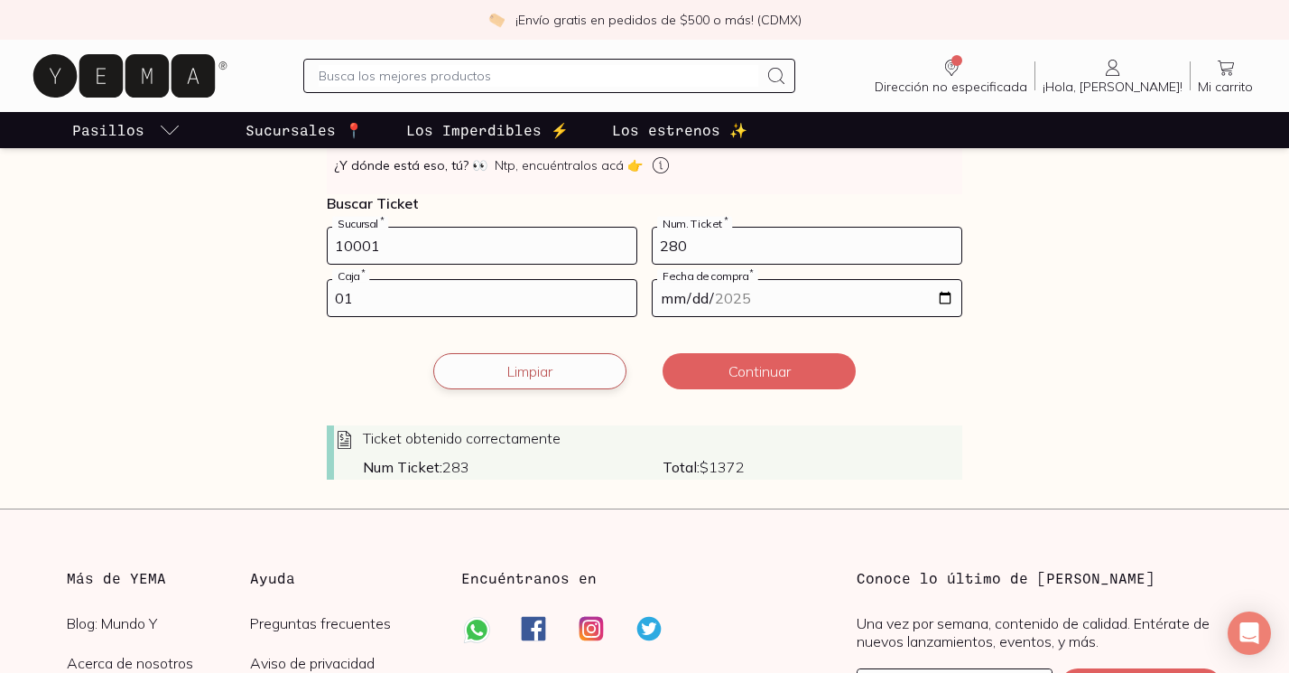
click at [601, 366] on button "Limpiar" at bounding box center [529, 371] width 193 height 36
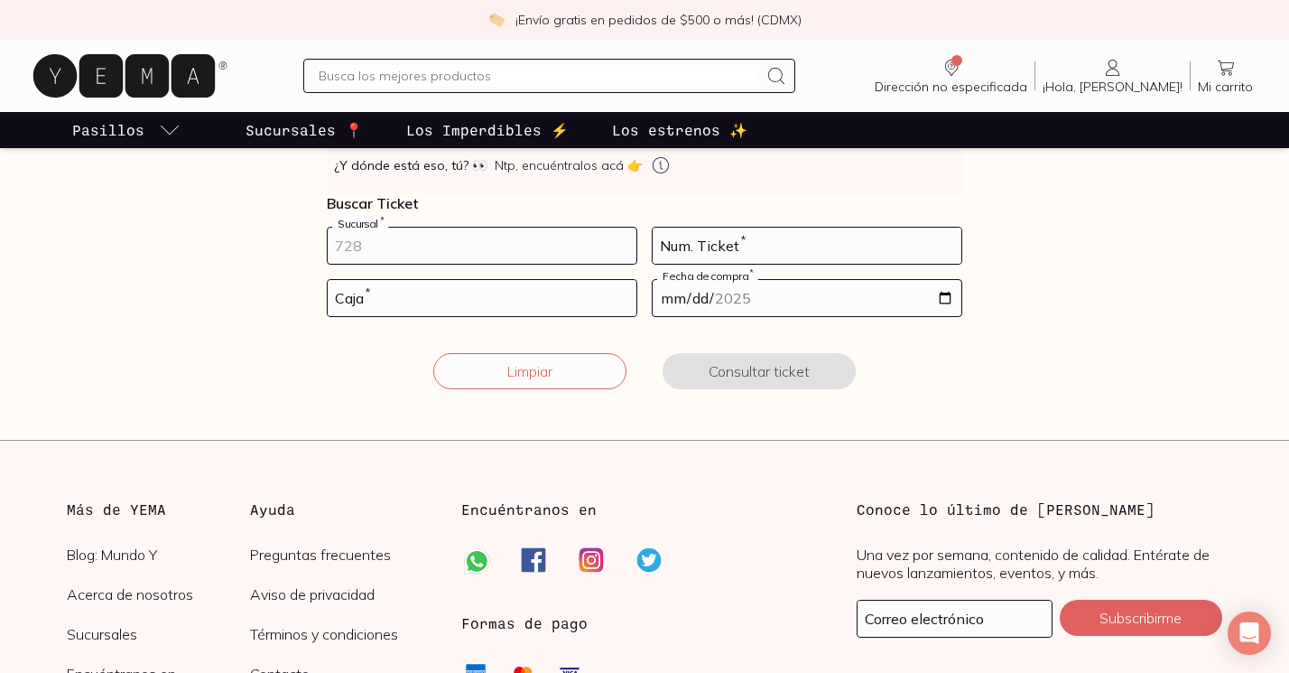
click at [471, 243] on input "number" at bounding box center [482, 246] width 309 height 36
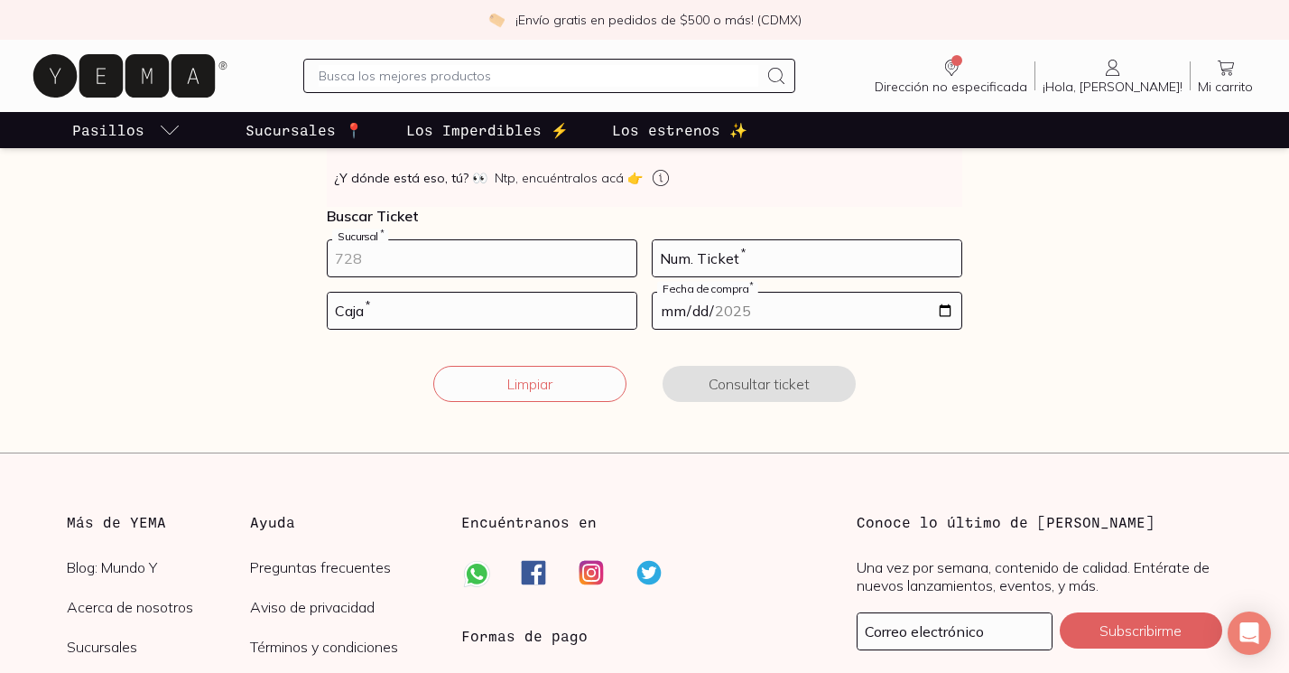
scroll to position [139, 0]
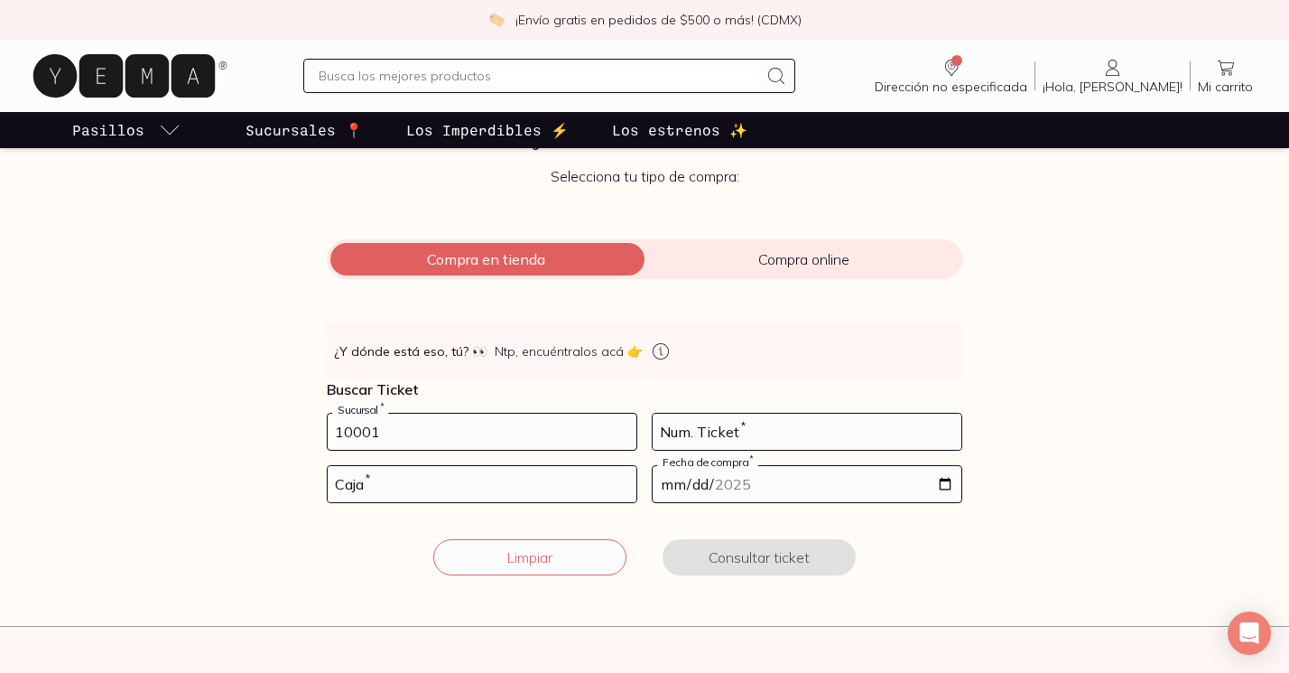
type input "10001"
click at [751, 421] on input "number" at bounding box center [807, 432] width 309 height 36
type input "3"
type input "280"
click at [381, 493] on input "number" at bounding box center [482, 484] width 309 height 36
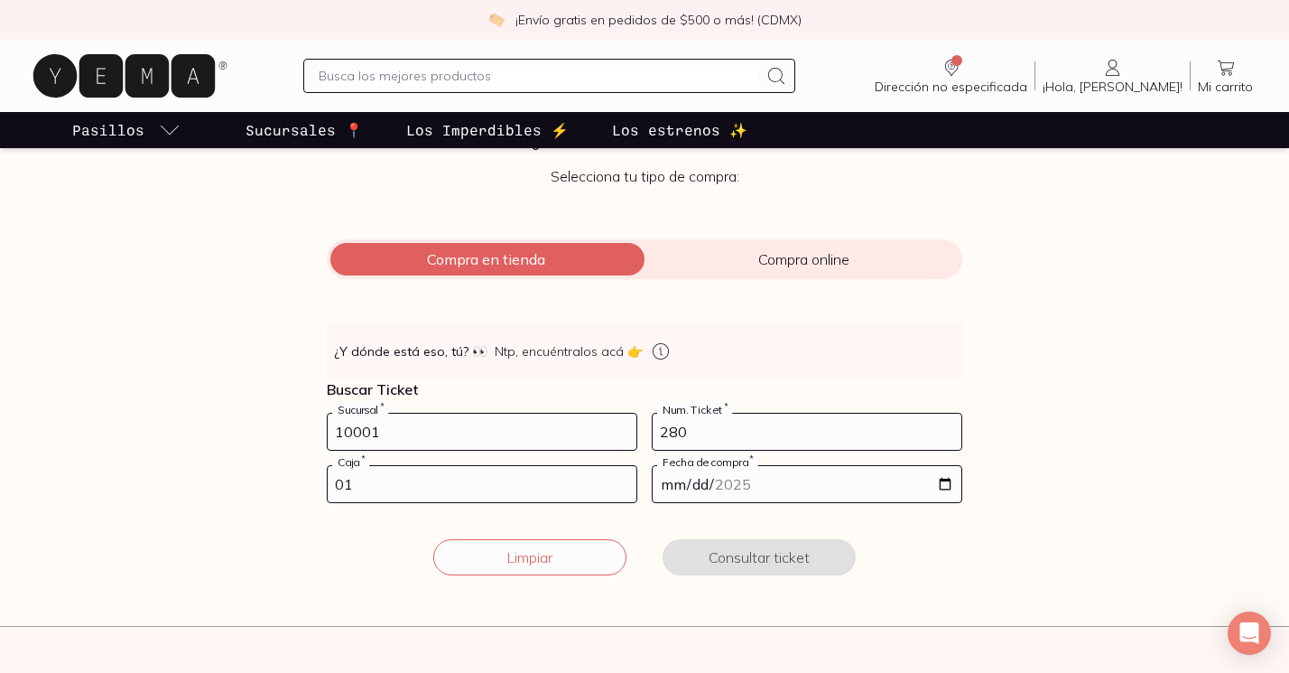
type input "01"
click at [743, 491] on input "date" at bounding box center [807, 484] width 309 height 36
click at [942, 485] on input "date" at bounding box center [807, 484] width 309 height 36
type input "[DATE]"
click at [723, 563] on button "Consultar ticket" at bounding box center [759, 557] width 193 height 36
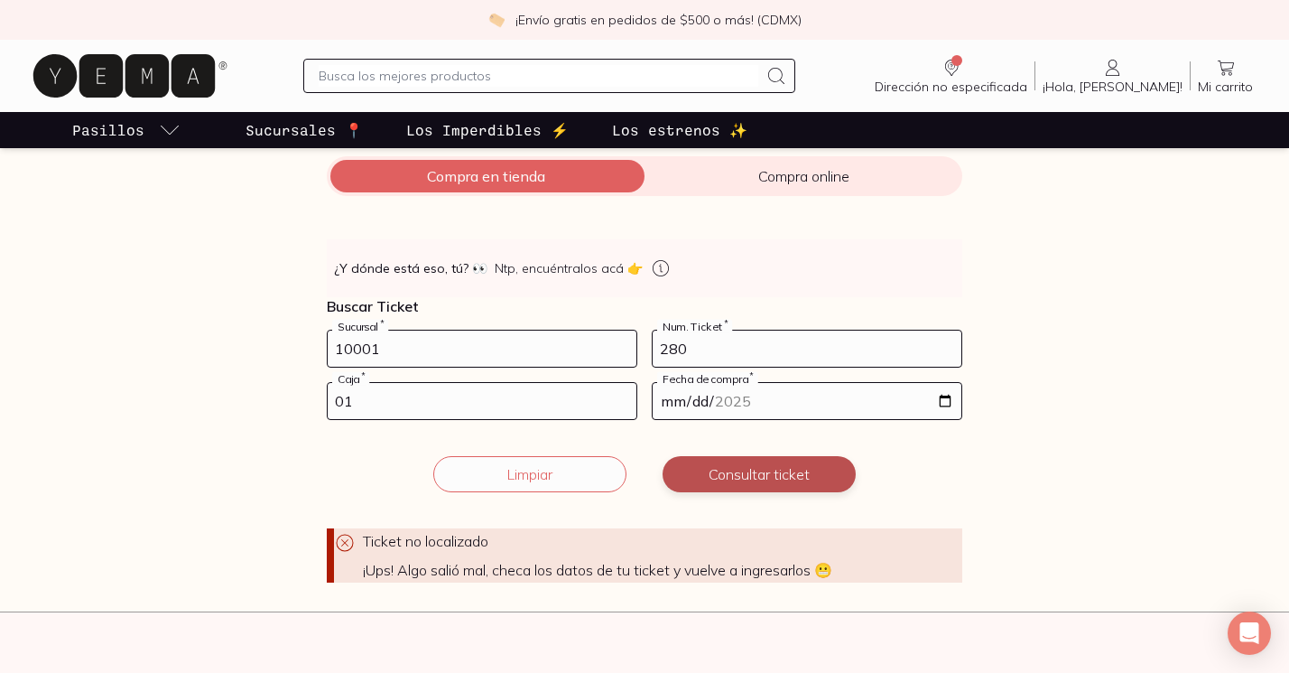
scroll to position [243, 0]
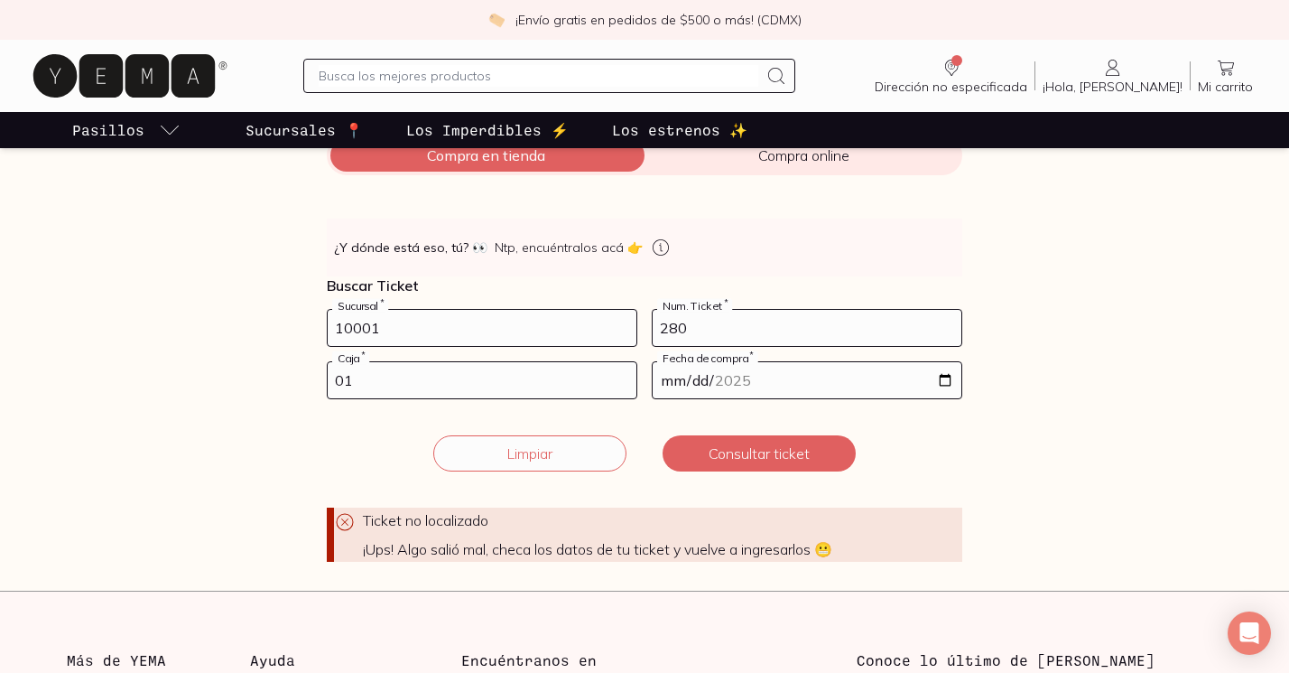
click at [409, 390] on input "01" at bounding box center [482, 380] width 309 height 36
type input "04"
click at [731, 450] on button "Consultar ticket" at bounding box center [759, 453] width 193 height 36
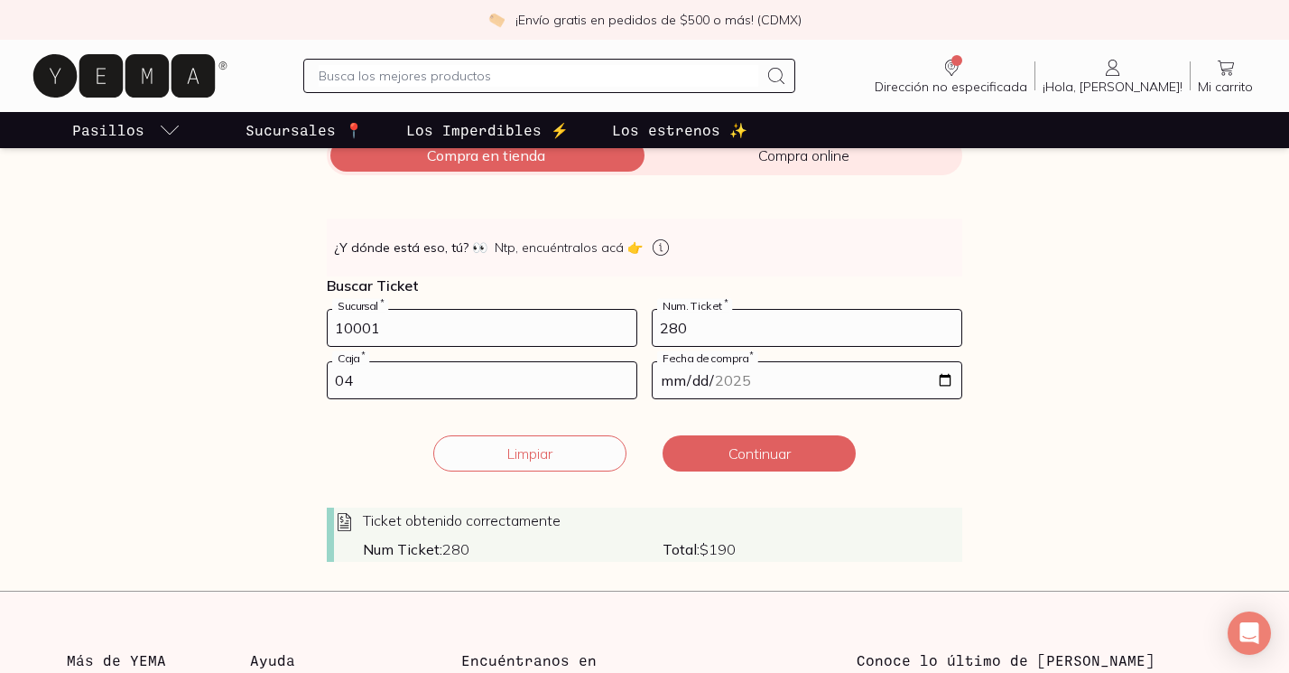
click at [711, 333] on input "280" at bounding box center [807, 328] width 309 height 36
type input "281"
click at [575, 457] on button "Limpiar" at bounding box center [529, 453] width 193 height 36
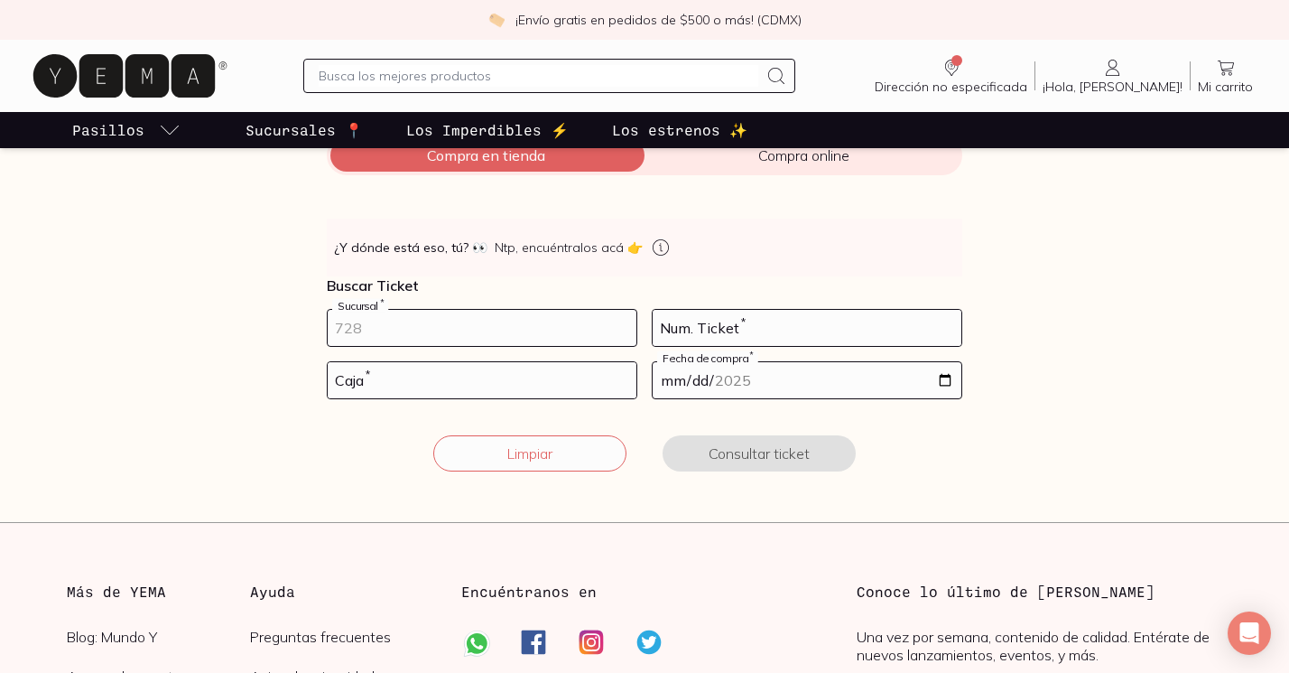
click at [417, 316] on input "number" at bounding box center [482, 328] width 309 height 36
type input "10001"
click at [763, 330] on input "number" at bounding box center [807, 328] width 309 height 36
type input "283"
click at [386, 386] on input "number" at bounding box center [482, 380] width 309 height 36
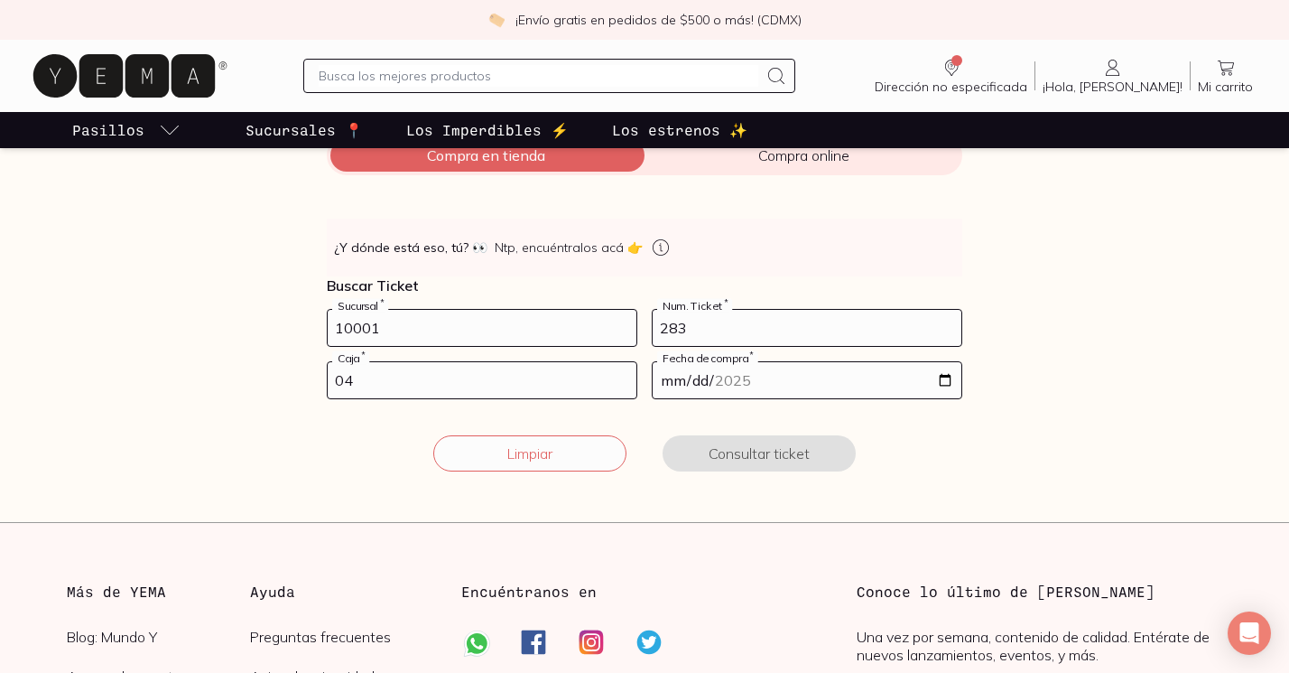
type input "04"
click at [715, 371] on input "date" at bounding box center [807, 380] width 309 height 36
click at [726, 327] on input "283" at bounding box center [807, 328] width 309 height 36
type input "282"
click at [946, 381] on input "date" at bounding box center [807, 380] width 309 height 36
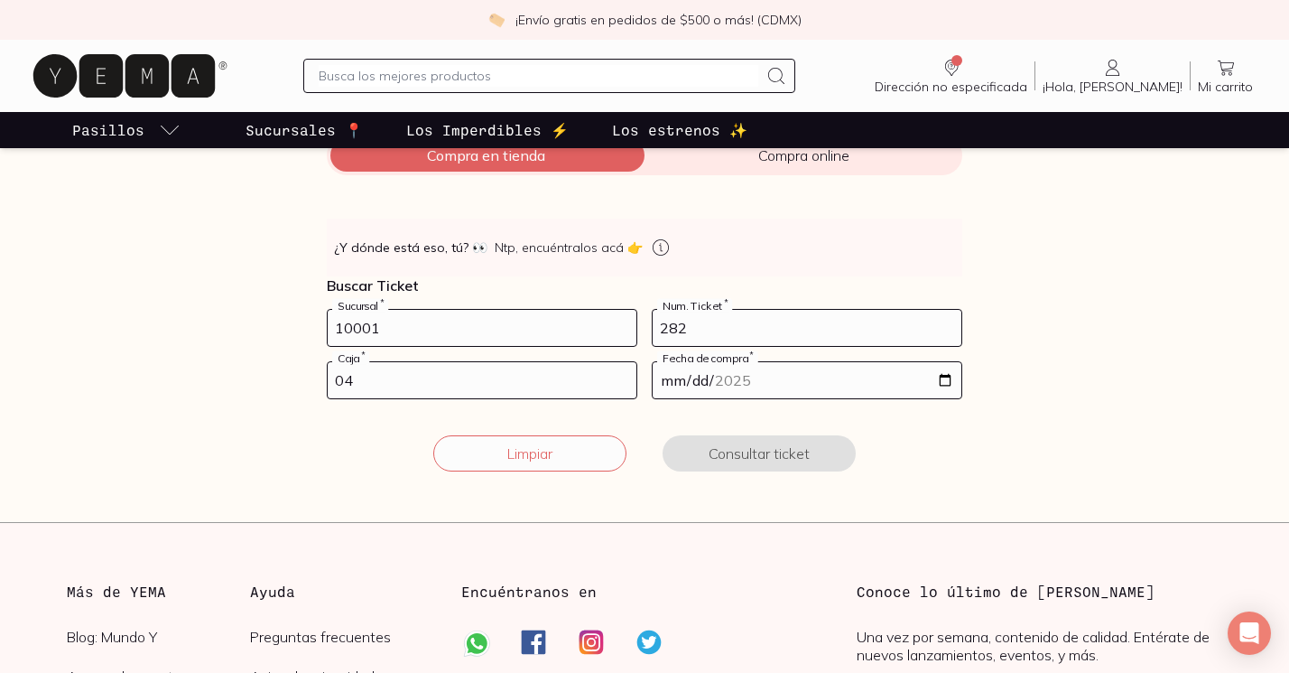
type input "[DATE]"
drag, startPoint x: 424, startPoint y: 323, endPoint x: 228, endPoint y: 298, distance: 196.7
click at [228, 298] on div "Facturación Yema 📄 ¡Hola! gracias por comprar en [GEOGRAPHIC_DATA], ¿necesitas …" at bounding box center [644, 213] width 1243 height 559
click at [768, 446] on button "Consultar ticket" at bounding box center [759, 453] width 193 height 36
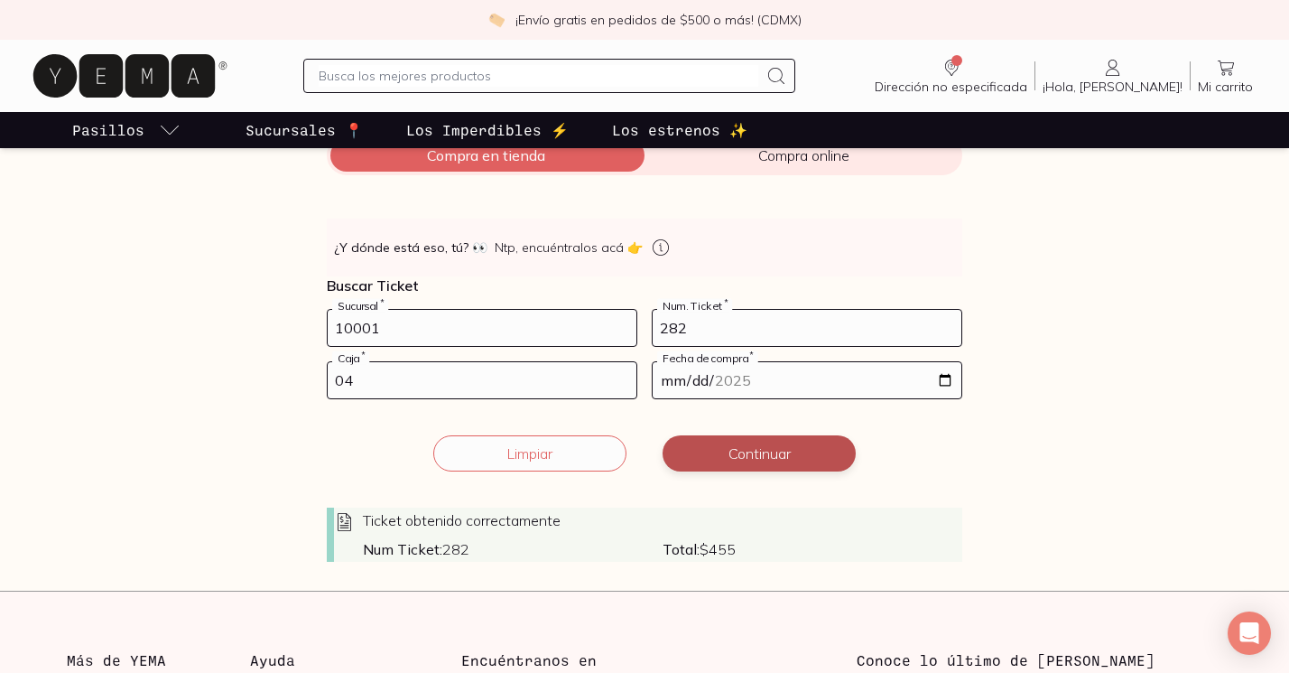
click at [726, 442] on button "Continuar" at bounding box center [759, 453] width 193 height 36
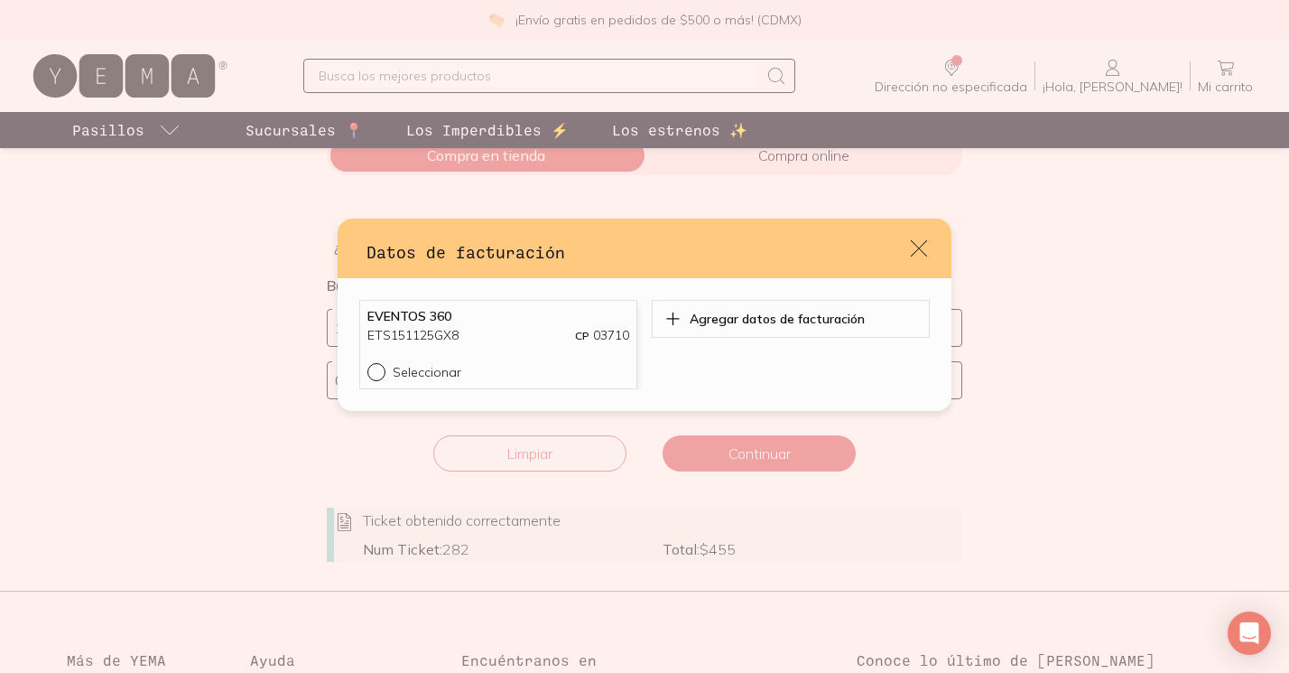
click at [371, 363] on div "default" at bounding box center [380, 372] width 25 height 18
click at [371, 363] on input "Seleccionar" at bounding box center [375, 370] width 14 height 14
radio input "true"
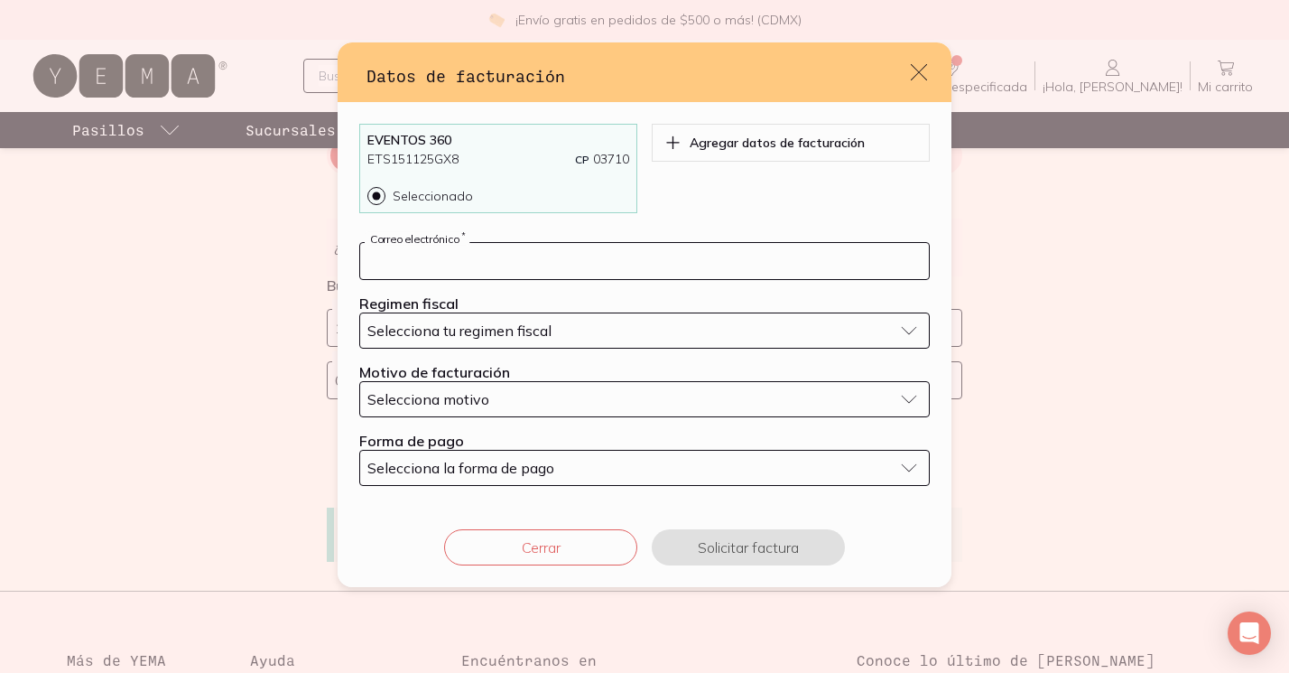
click at [543, 261] on input "default" at bounding box center [644, 261] width 569 height 36
type input "[PERSON_NAME][EMAIL_ADDRESS][PERSON_NAME][PERSON_NAME][DOMAIN_NAME]"
click at [478, 338] on span "Selecciona tu regimen fiscal" at bounding box center [460, 330] width 184 height 18
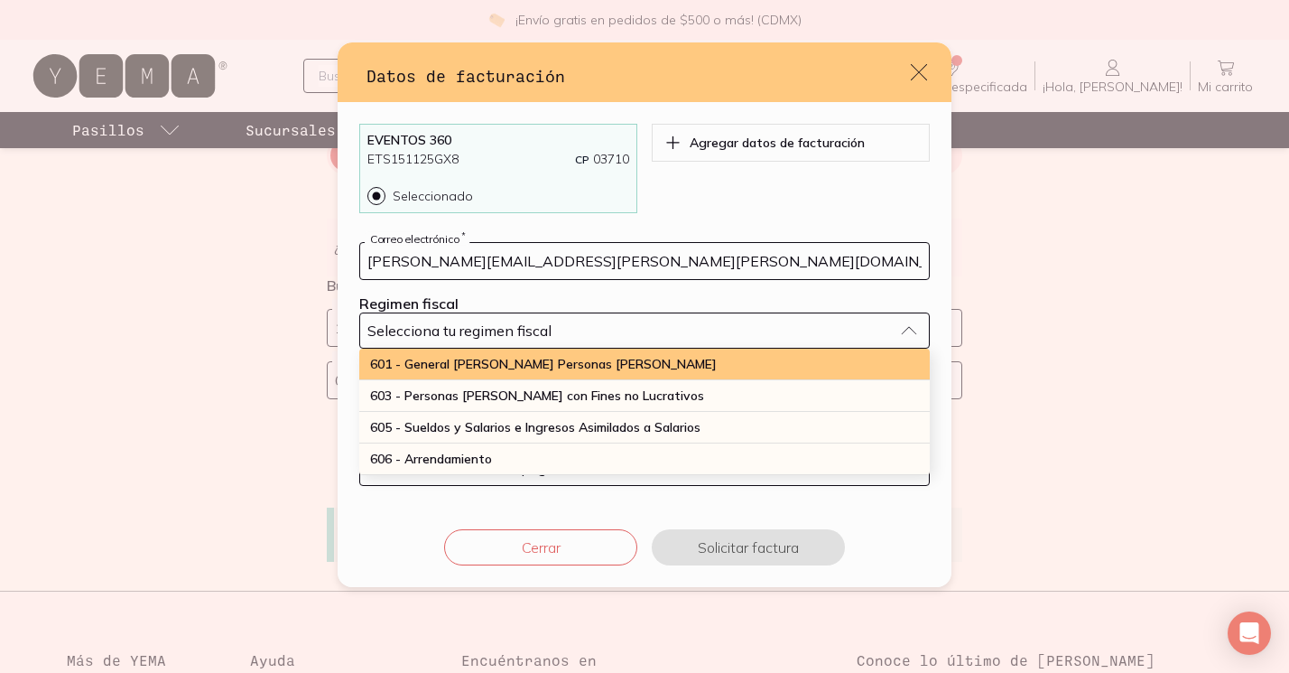
click at [506, 367] on span "601 - General [PERSON_NAME] Personas [PERSON_NAME]" at bounding box center [543, 364] width 347 height 16
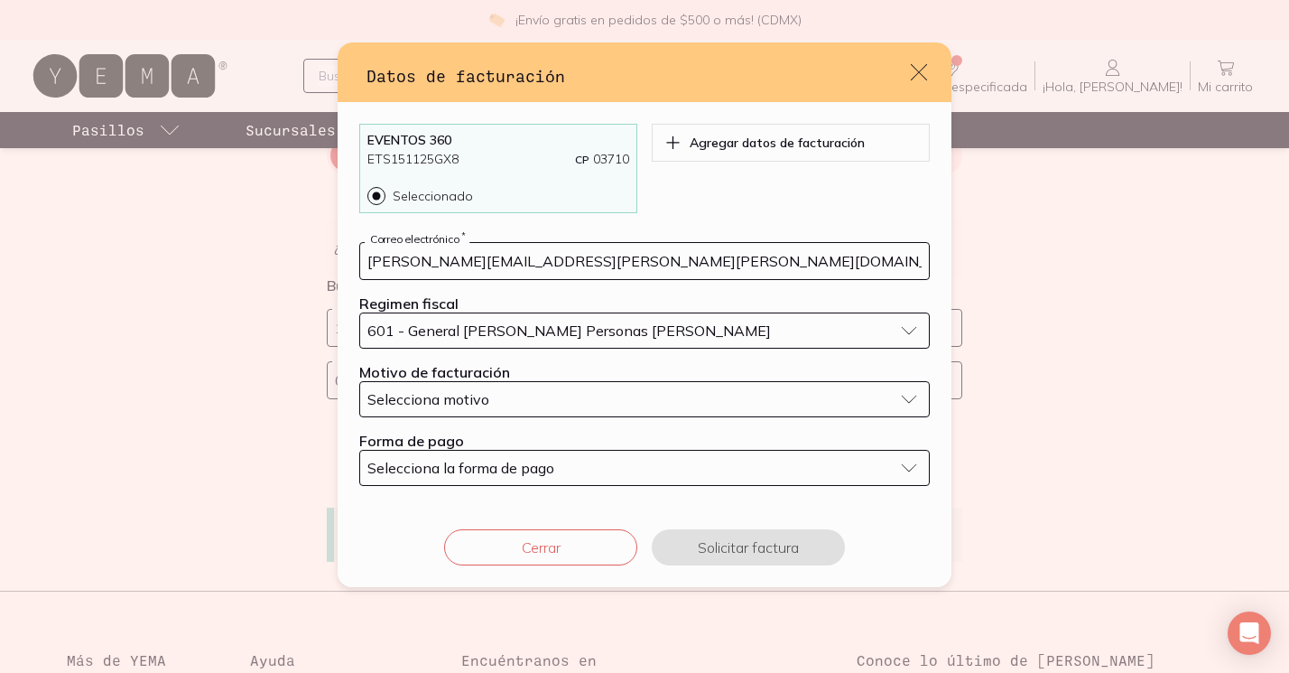
click at [470, 407] on span "Selecciona motivo" at bounding box center [429, 399] width 122 height 18
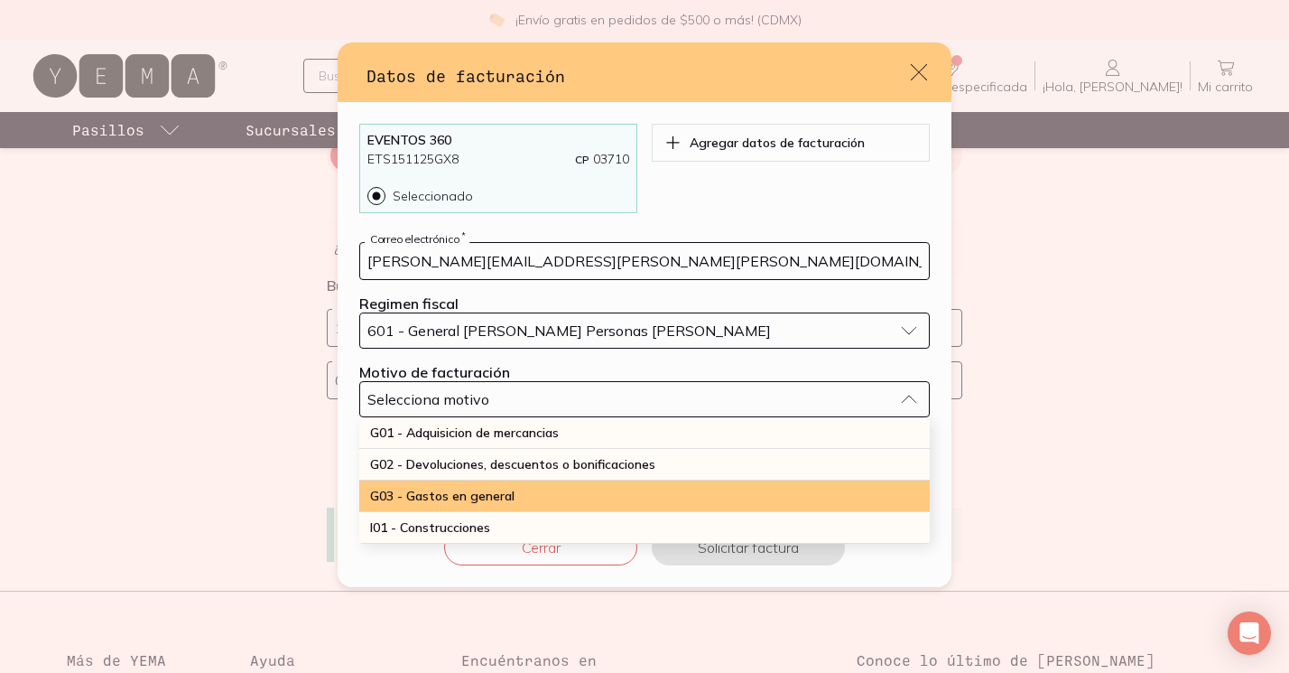
click at [517, 501] on div "G03 - Gastos en general" at bounding box center [644, 496] width 571 height 32
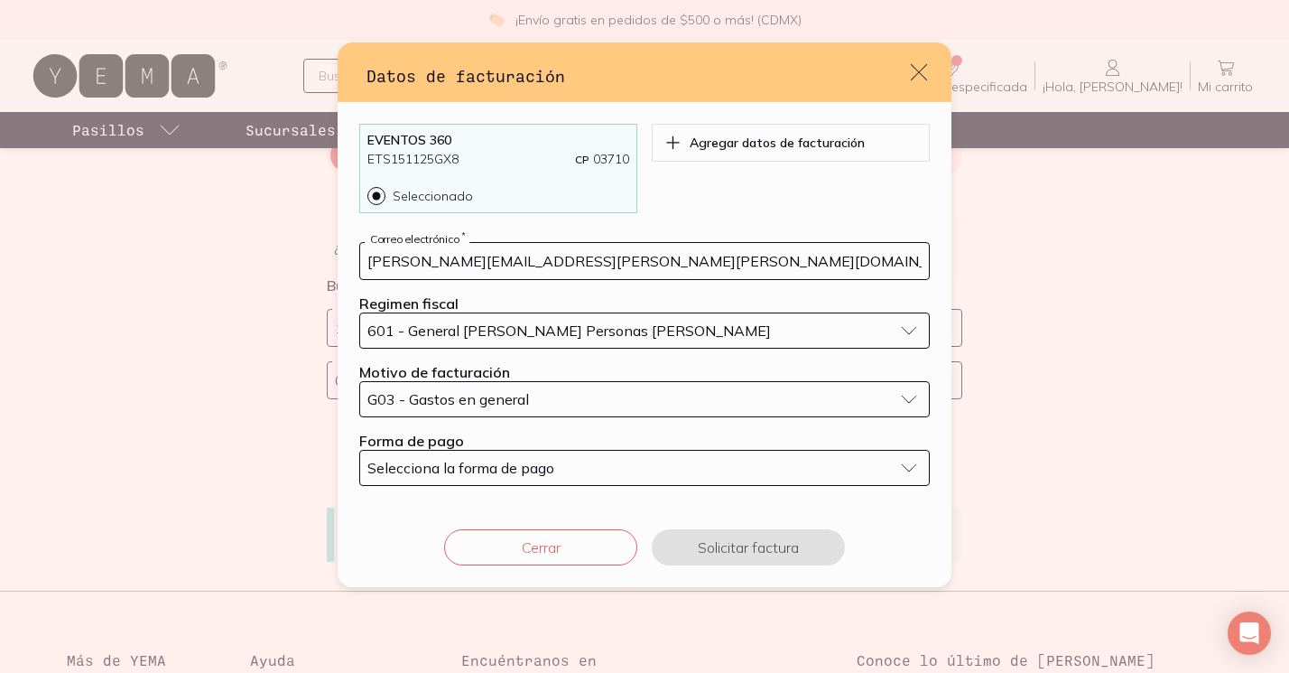
click at [477, 468] on span "Selecciona la forma de pago" at bounding box center [461, 468] width 187 height 18
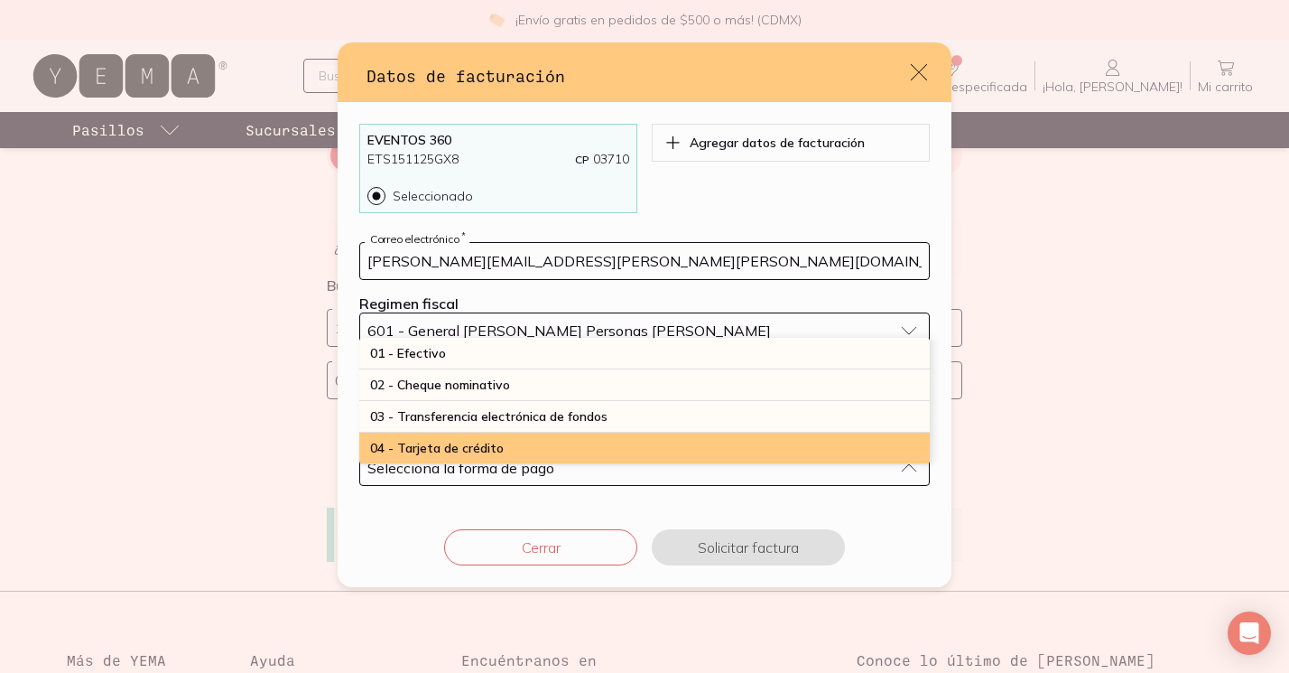
click at [484, 452] on span "04 - Tarjeta de crédito" at bounding box center [437, 448] width 134 height 16
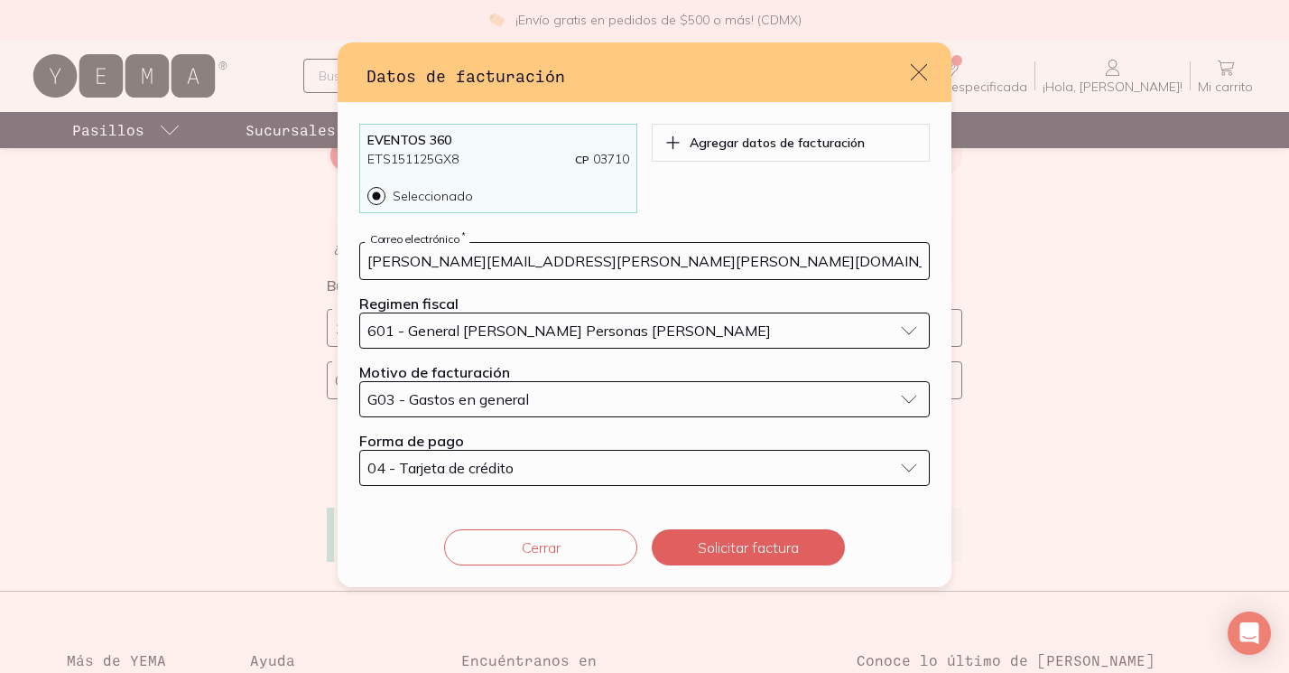
click at [750, 572] on div "Cerrar Solicitar factura" at bounding box center [645, 546] width 614 height 79
click at [743, 560] on button "Solicitar factura" at bounding box center [748, 547] width 193 height 36
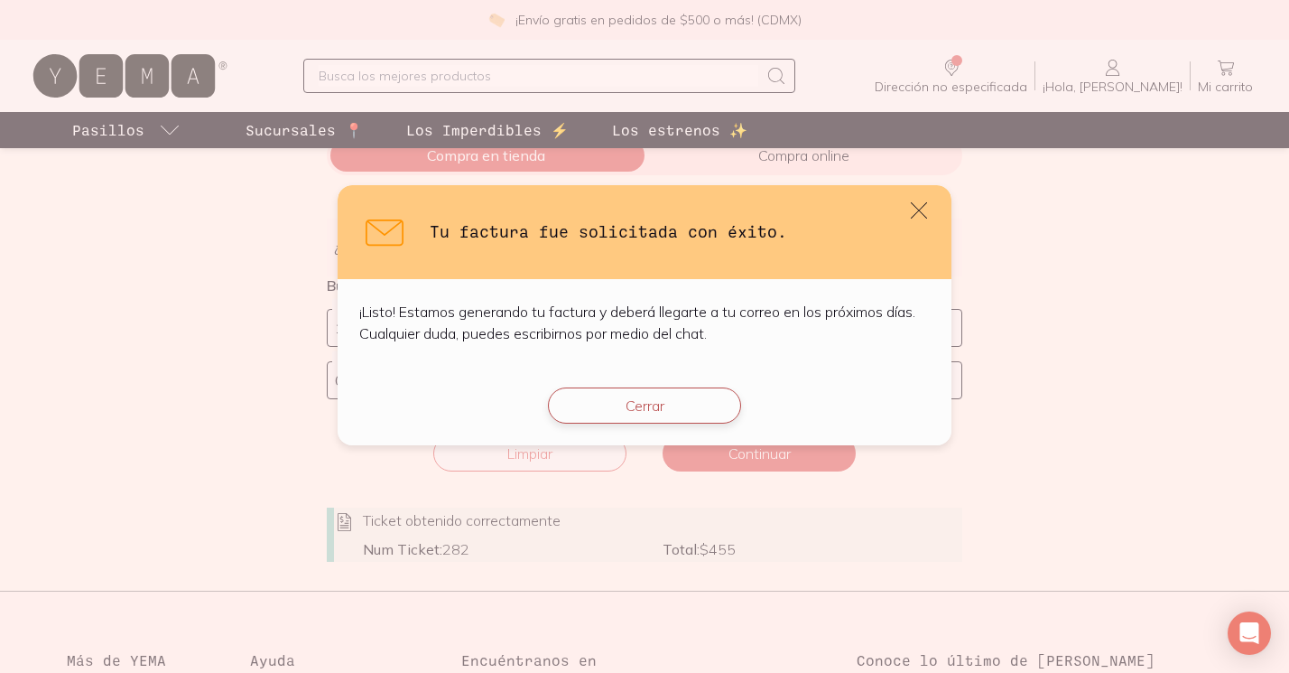
click at [613, 411] on button "Cerrar" at bounding box center [644, 405] width 193 height 36
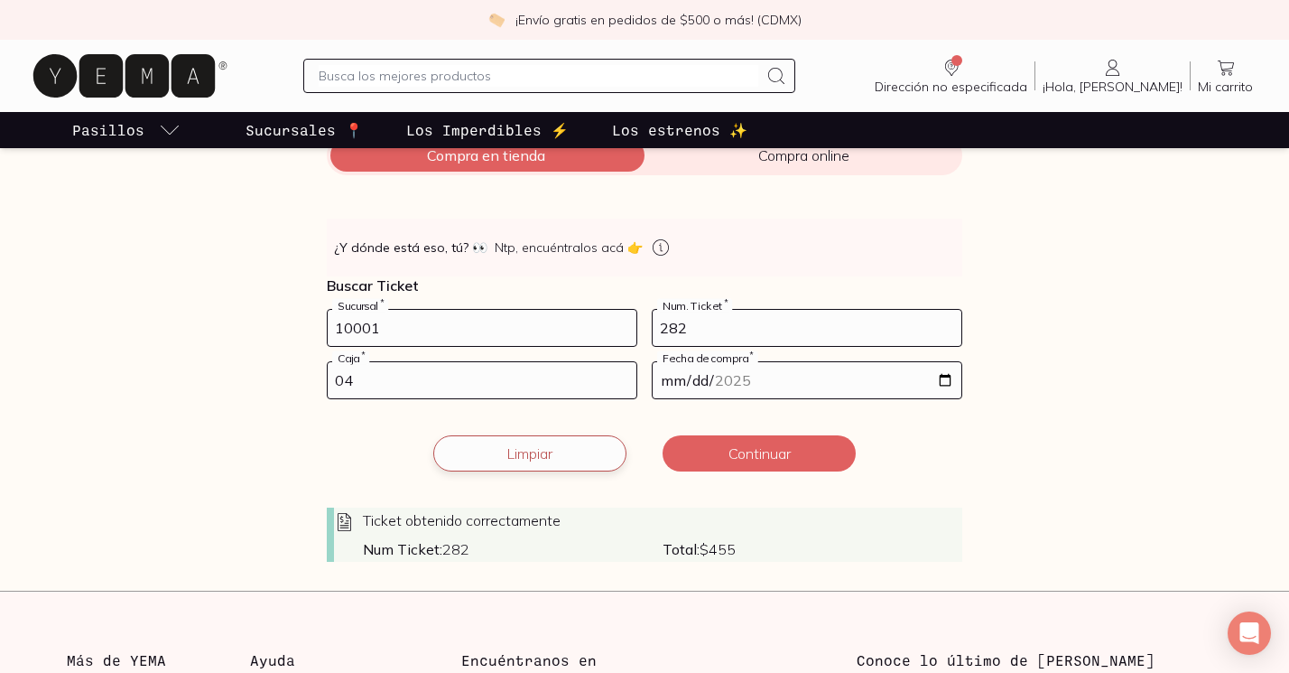
click at [551, 446] on button "Limpiar" at bounding box center [529, 453] width 193 height 36
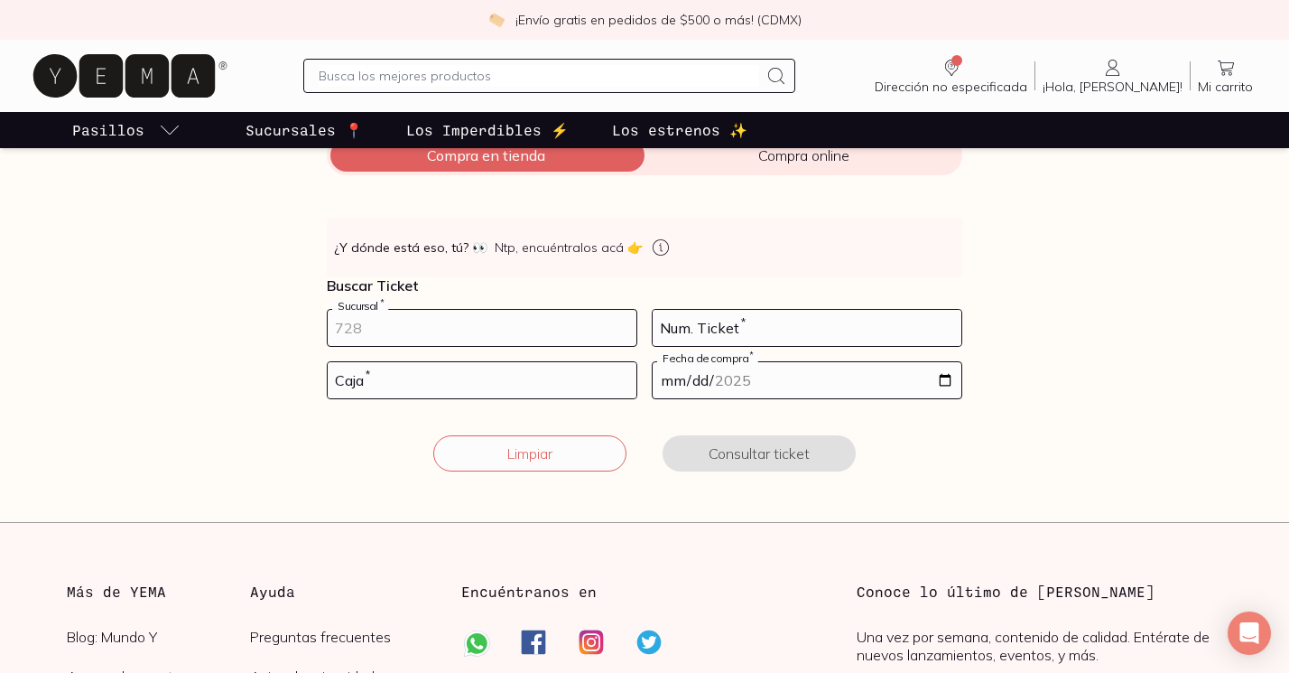
click at [428, 319] on input "number" at bounding box center [482, 328] width 309 height 36
paste input "10001"
type input "10001"
click at [785, 339] on input "number" at bounding box center [807, 328] width 309 height 36
type input "290"
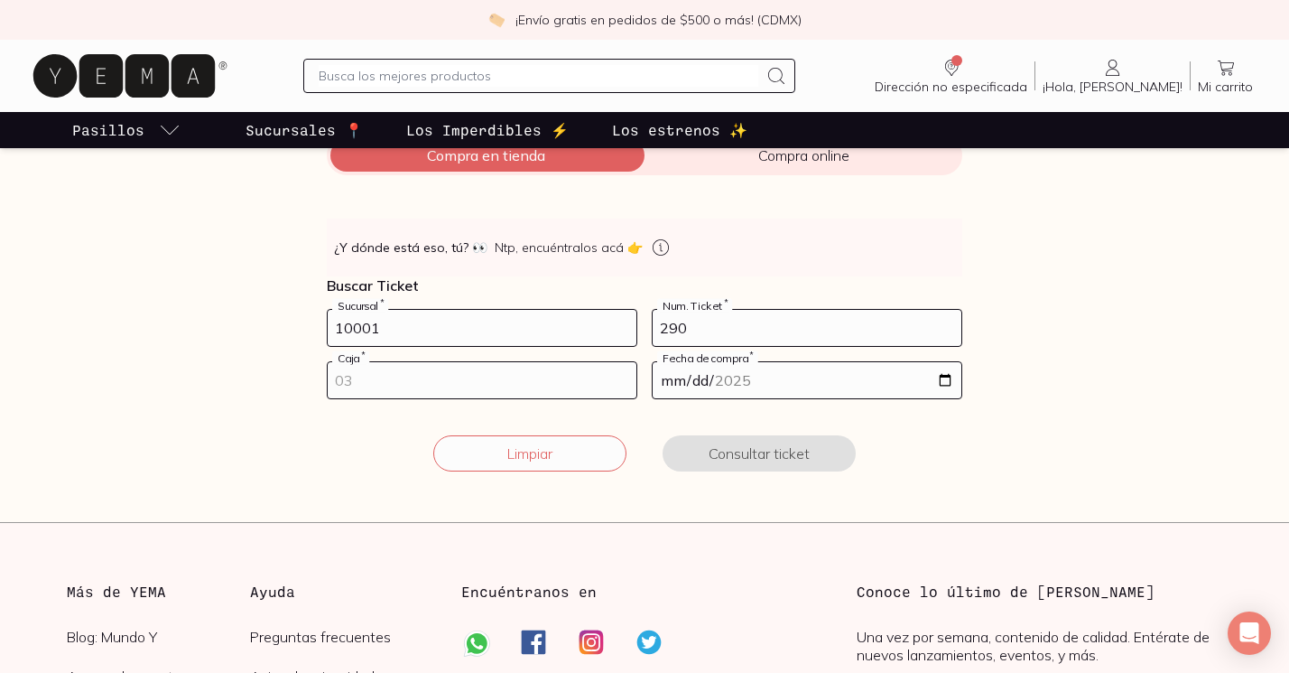
click at [375, 383] on input "number" at bounding box center [482, 380] width 309 height 36
type input "04"
click at [698, 366] on input "date" at bounding box center [807, 380] width 309 height 36
click at [946, 381] on input "date" at bounding box center [807, 380] width 309 height 36
type input "[DATE]"
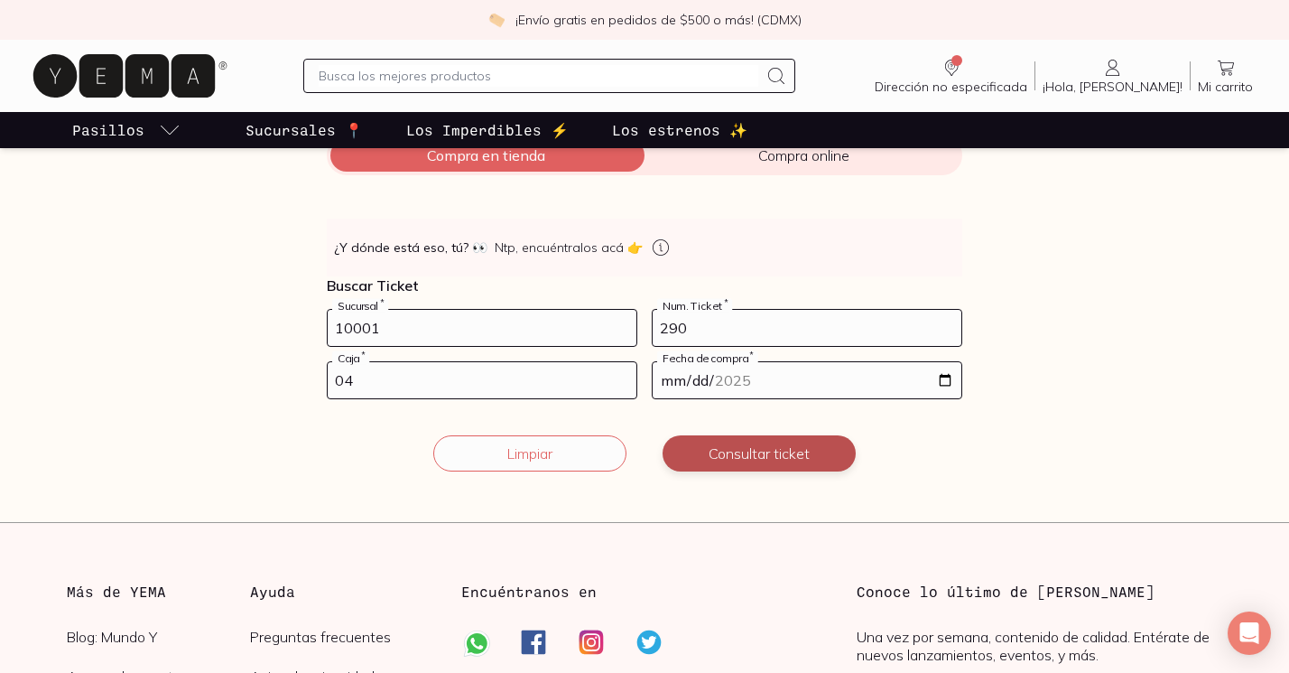
click at [709, 461] on button "Consultar ticket" at bounding box center [759, 453] width 193 height 36
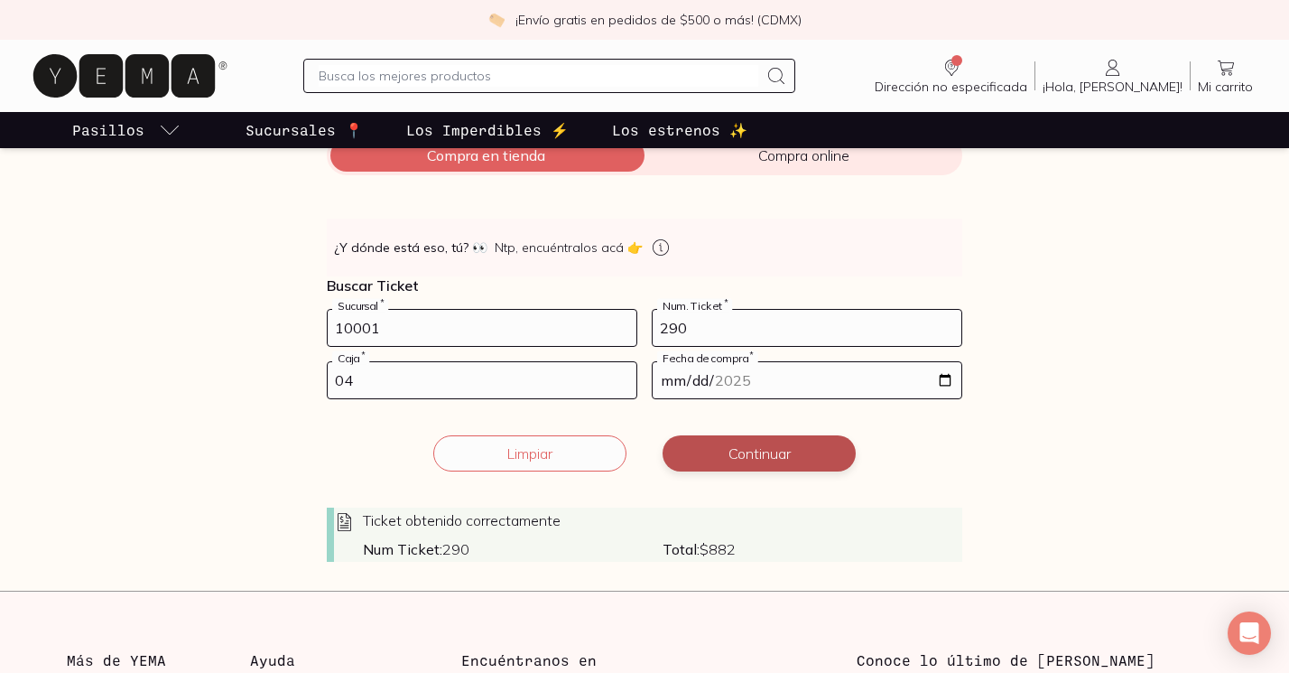
click at [746, 456] on button "Continuar" at bounding box center [759, 453] width 193 height 36
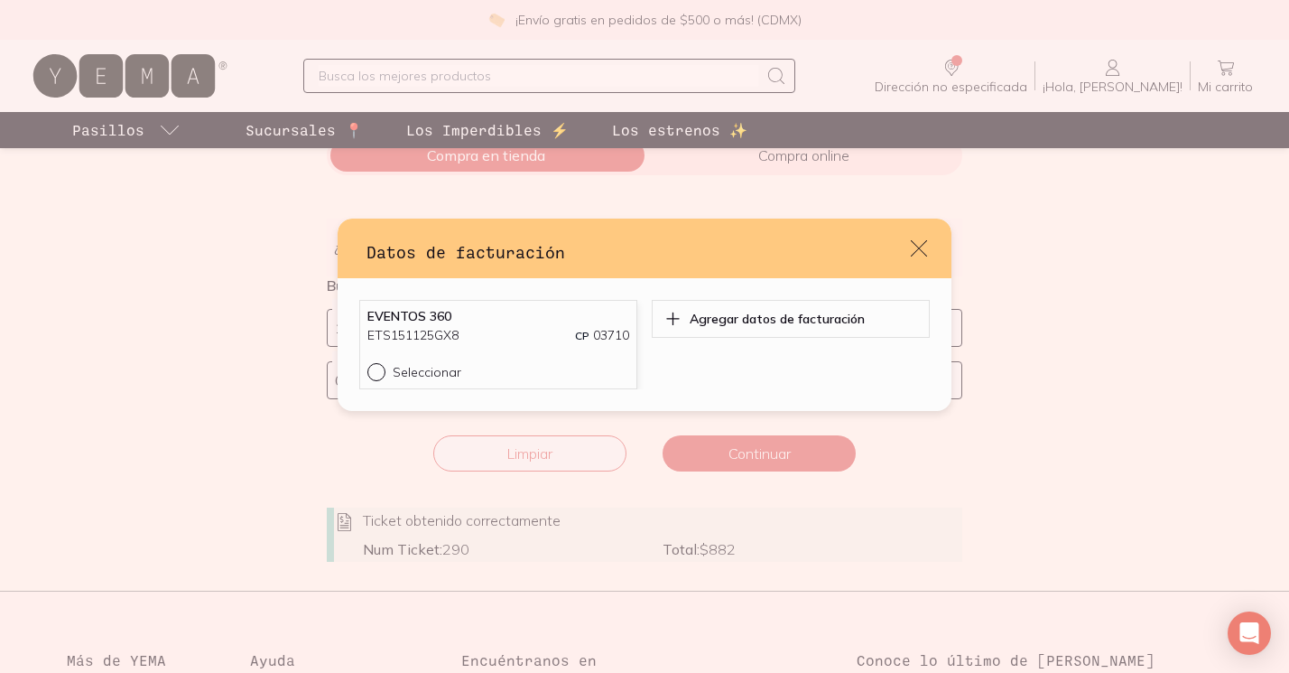
click at [386, 363] on div "default" at bounding box center [380, 372] width 25 height 18
click at [382, 363] on input "Seleccionar" at bounding box center [375, 370] width 14 height 14
radio input "true"
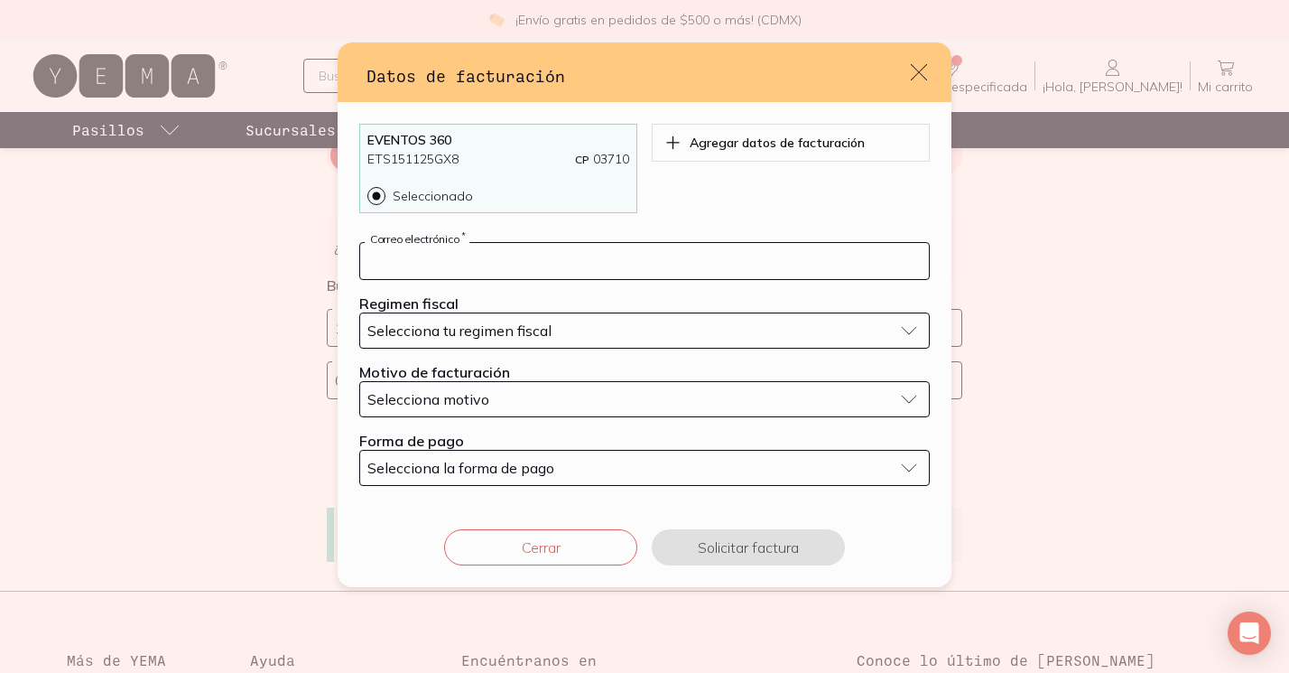
click at [442, 248] on input "default" at bounding box center [644, 261] width 569 height 36
type input "[PERSON_NAME][EMAIL_ADDRESS][PERSON_NAME][PERSON_NAME][DOMAIN_NAME]"
click at [468, 327] on span "Selecciona tu regimen fiscal" at bounding box center [460, 330] width 184 height 18
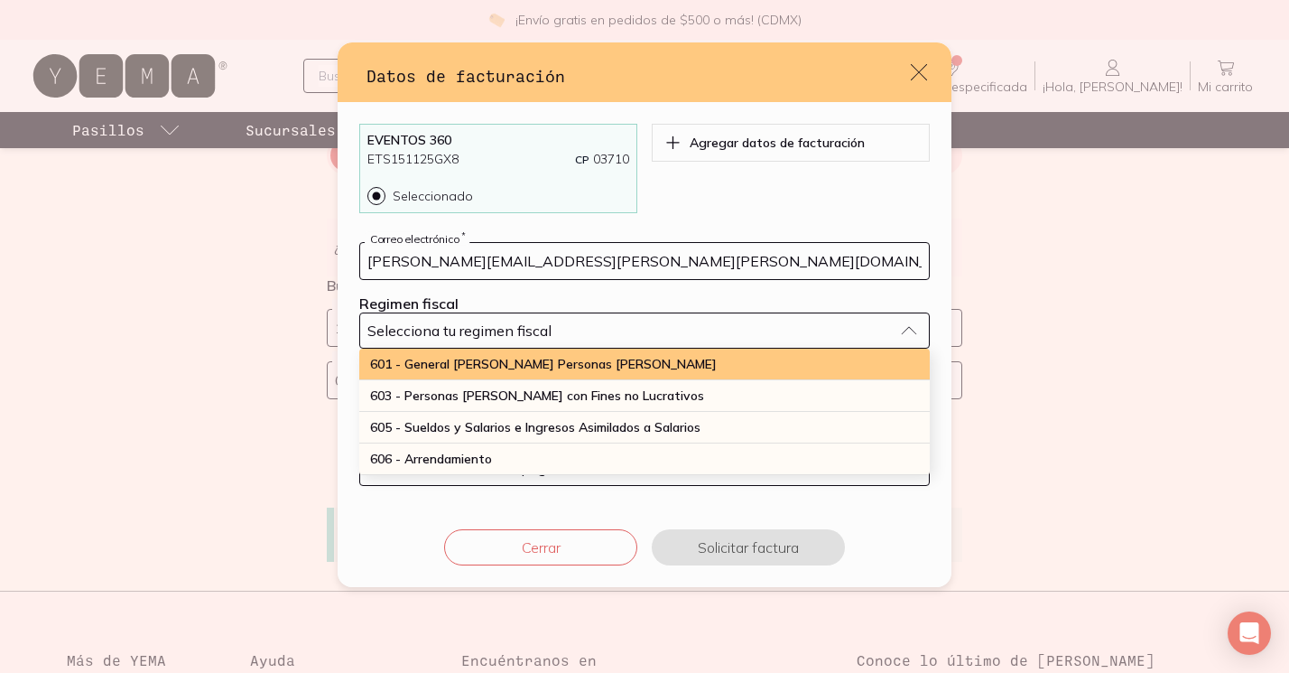
click at [491, 356] on span "601 - General [PERSON_NAME] Personas [PERSON_NAME]" at bounding box center [543, 364] width 347 height 16
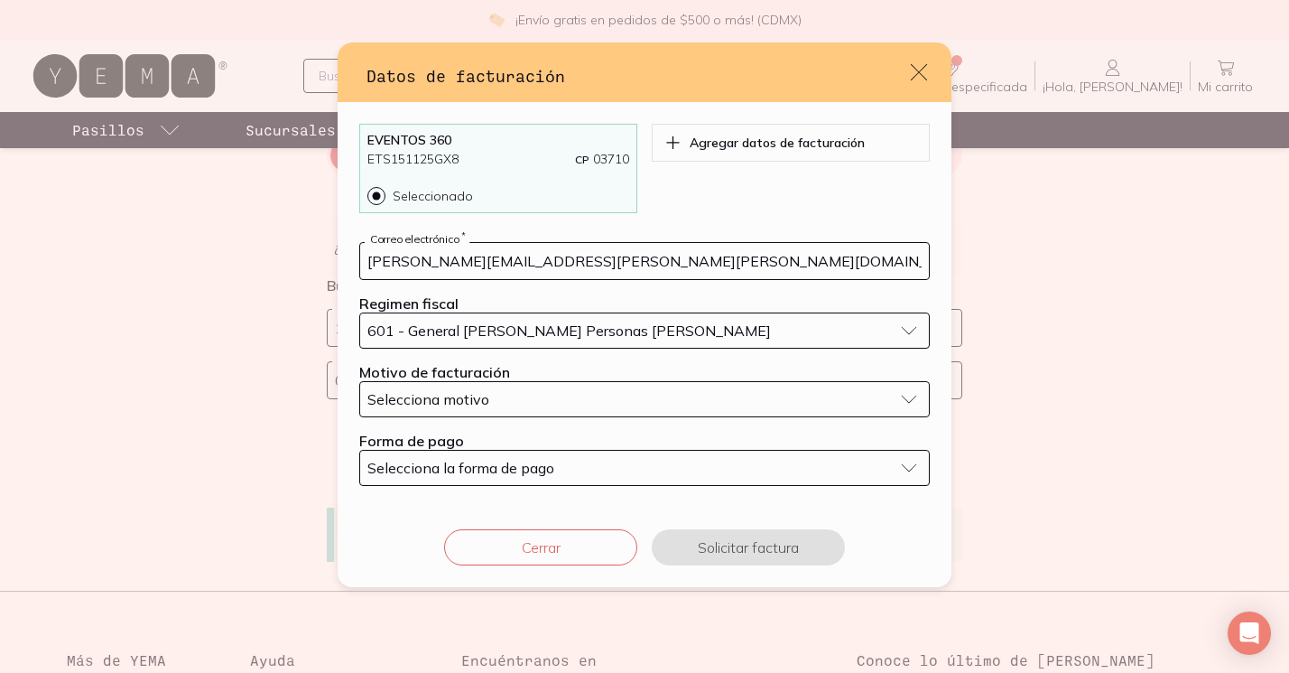
click at [465, 391] on span "Selecciona motivo" at bounding box center [429, 399] width 122 height 18
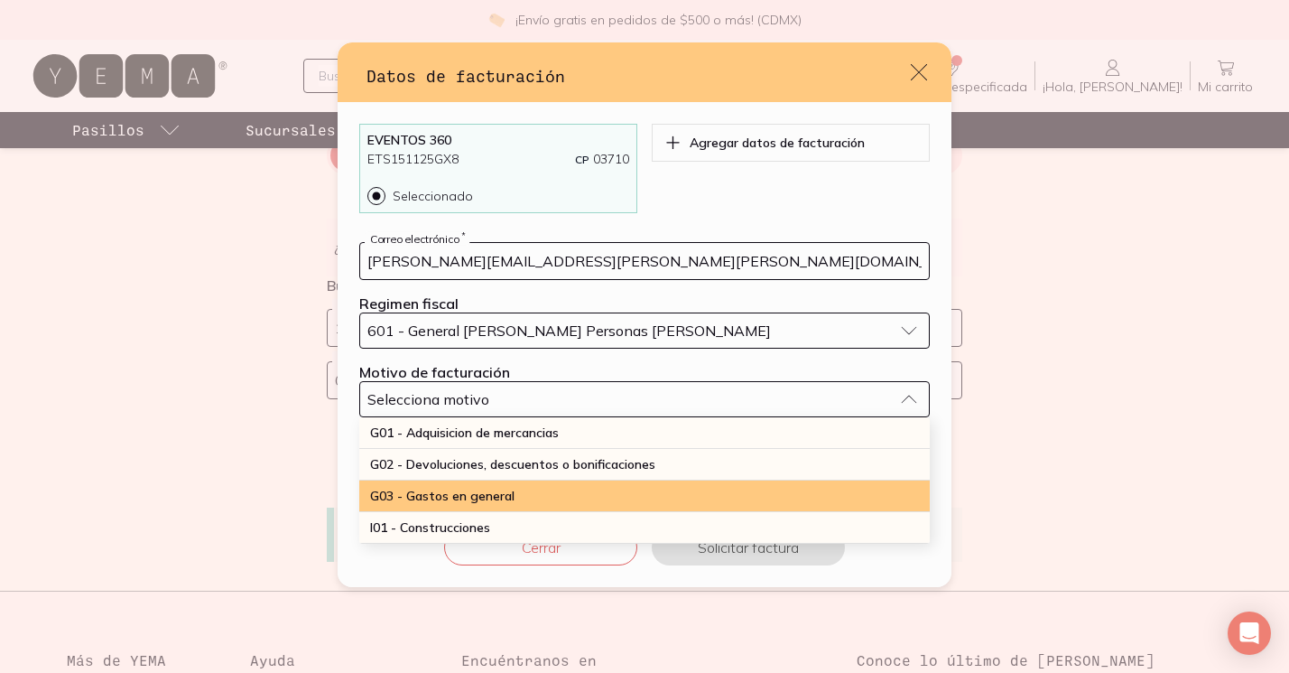
click at [492, 496] on span "G03 - Gastos en general" at bounding box center [442, 496] width 144 height 16
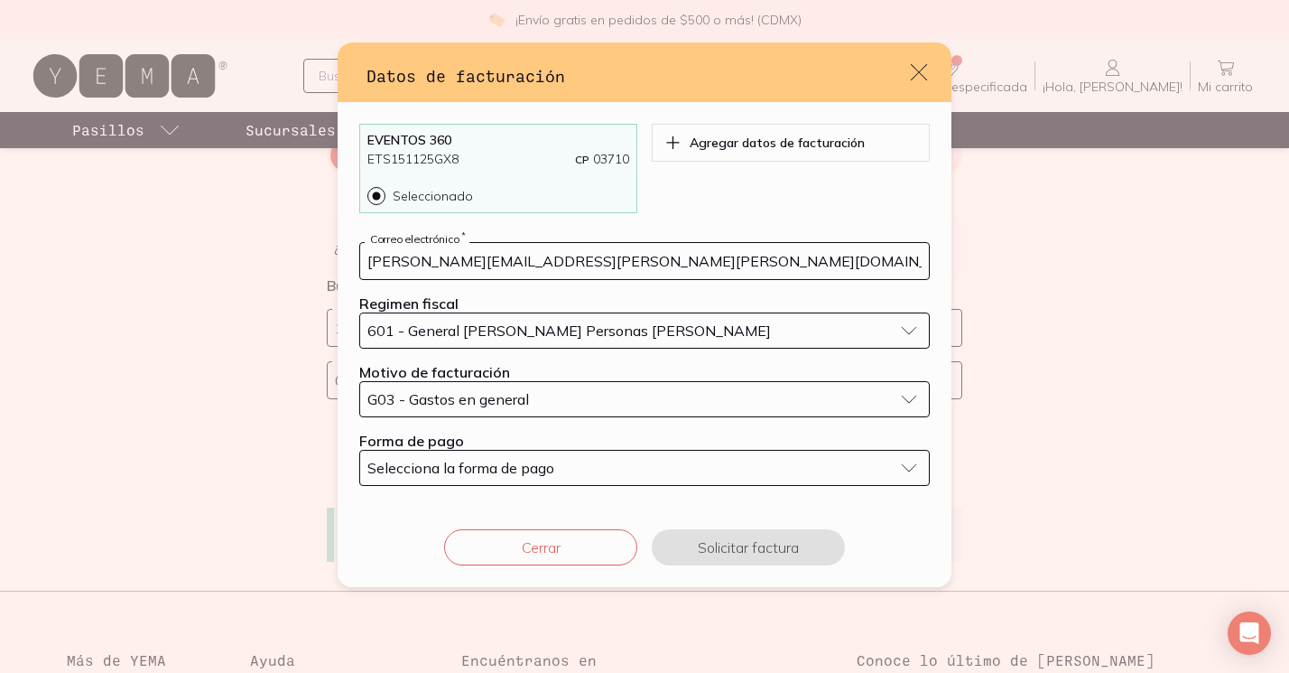
click at [463, 455] on button "Selecciona la forma de pago" at bounding box center [644, 468] width 571 height 36
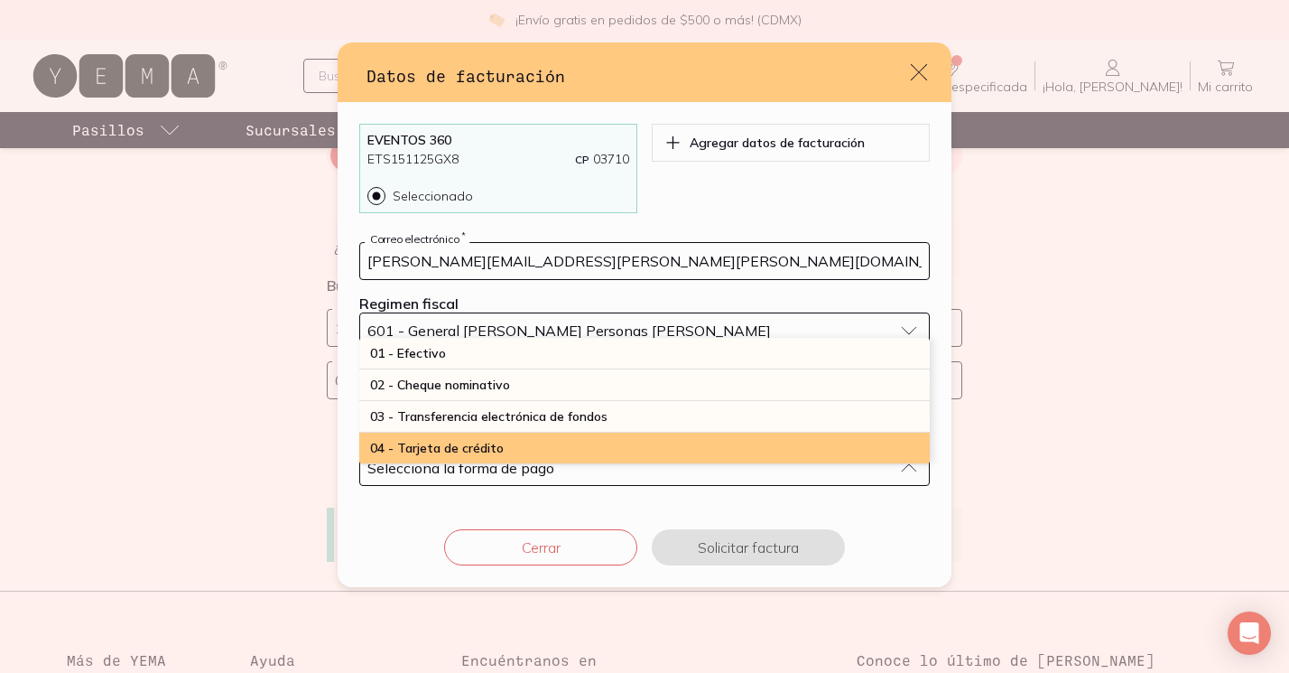
click at [460, 442] on span "04 - Tarjeta de crédito" at bounding box center [437, 448] width 134 height 16
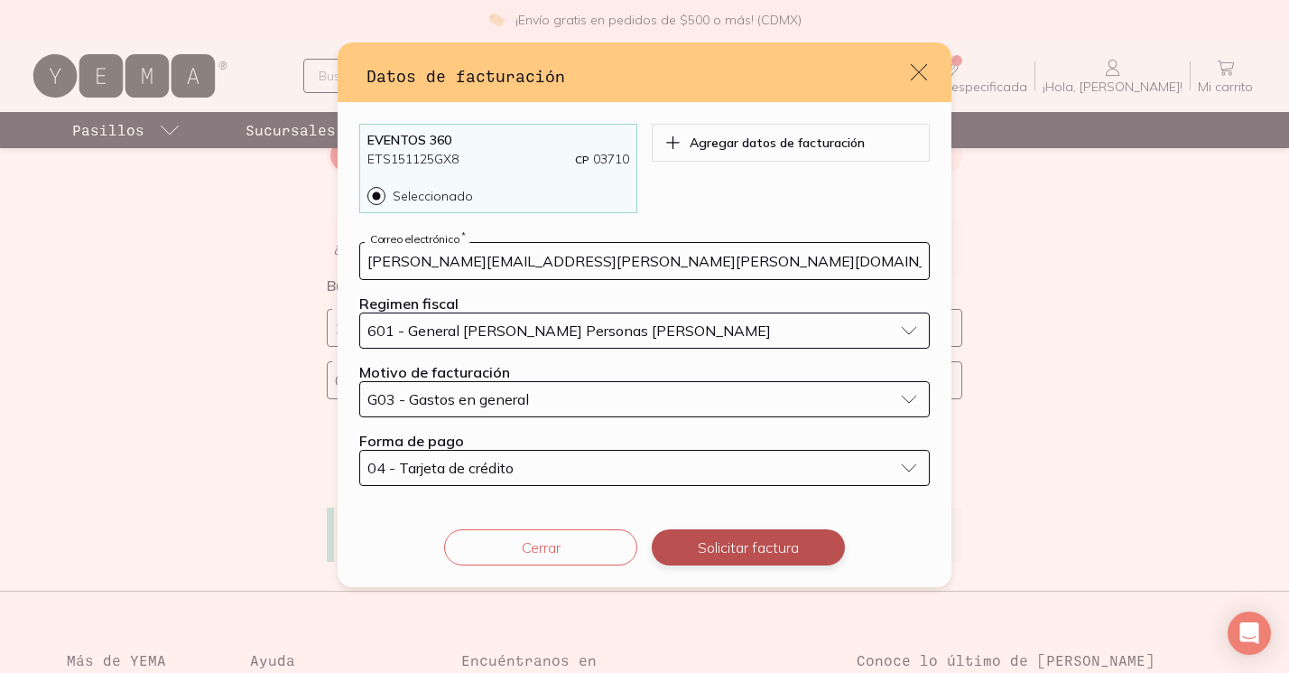
click at [743, 534] on button "Solicitar factura" at bounding box center [748, 547] width 193 height 36
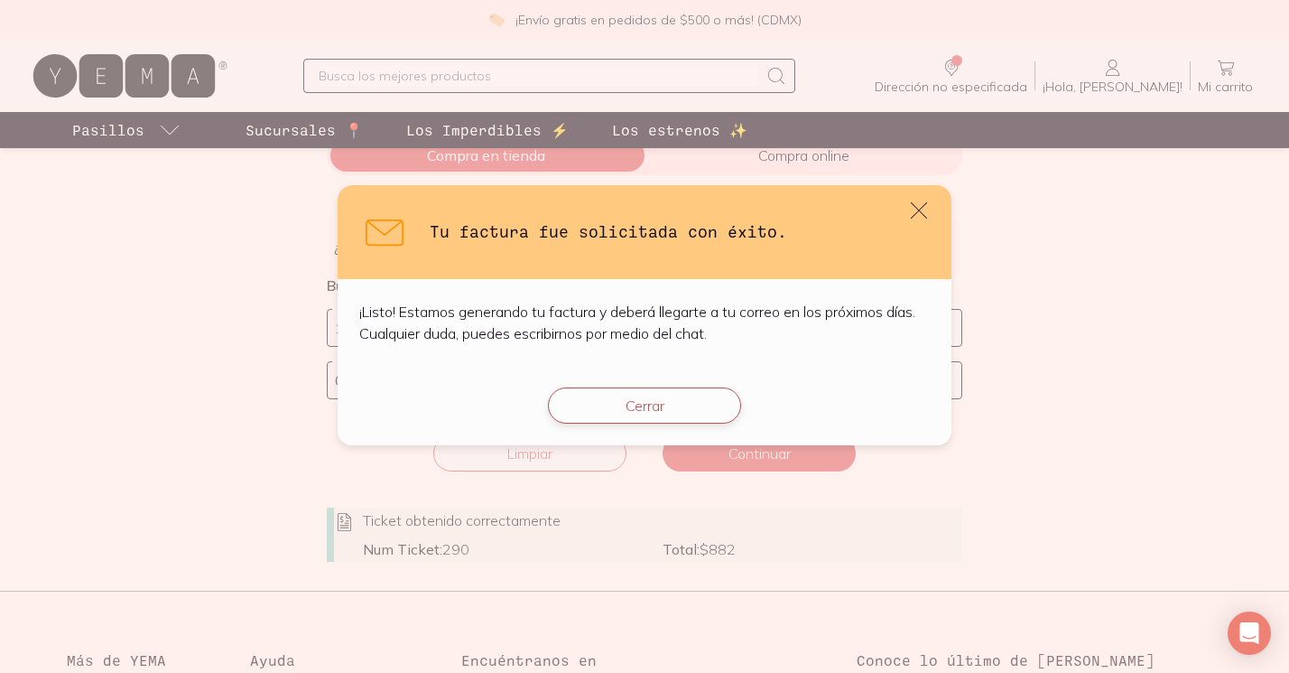
click at [650, 414] on button "Cerrar" at bounding box center [644, 405] width 193 height 36
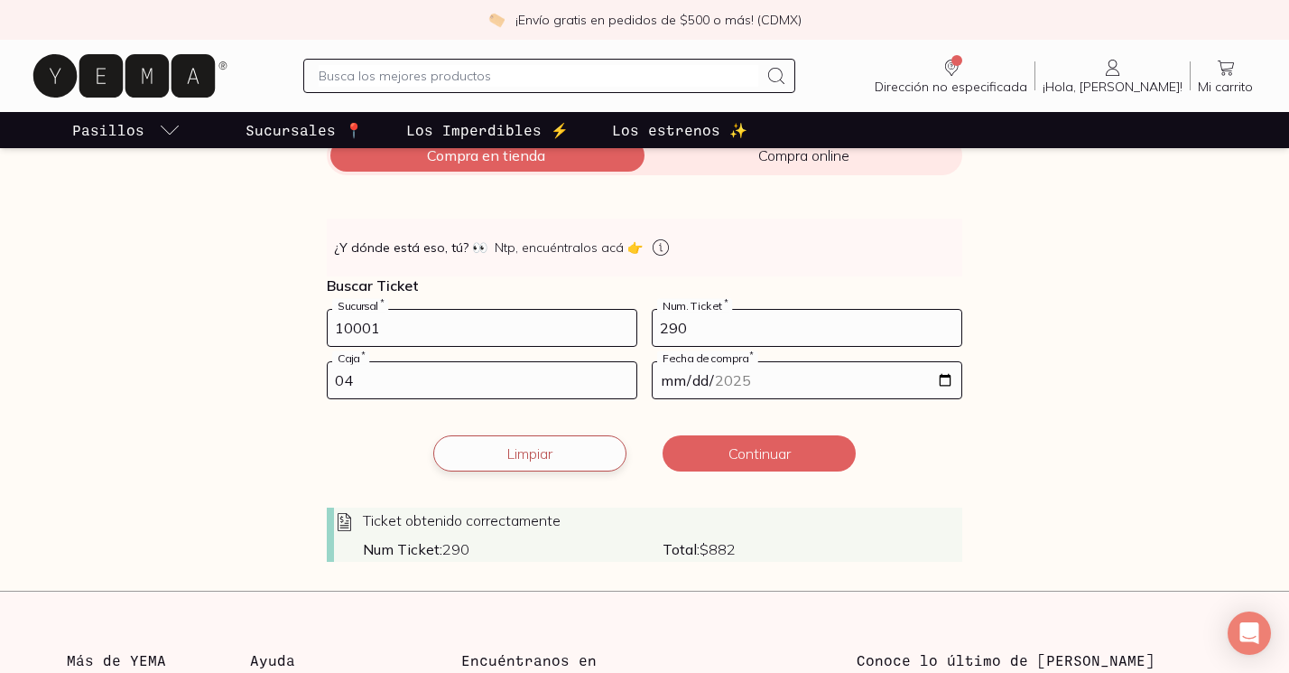
click at [524, 448] on button "Limpiar" at bounding box center [529, 453] width 193 height 36
